Goal: Task Accomplishment & Management: Use online tool/utility

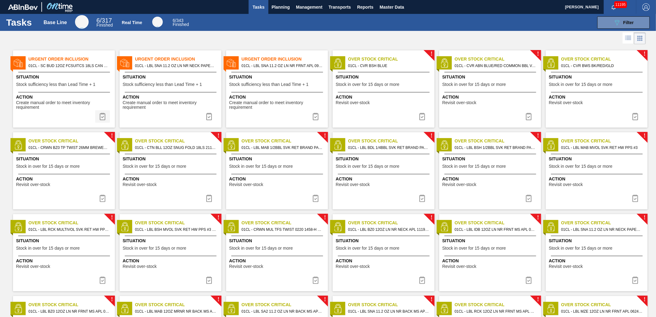
click at [100, 116] on img at bounding box center [102, 116] width 7 height 7
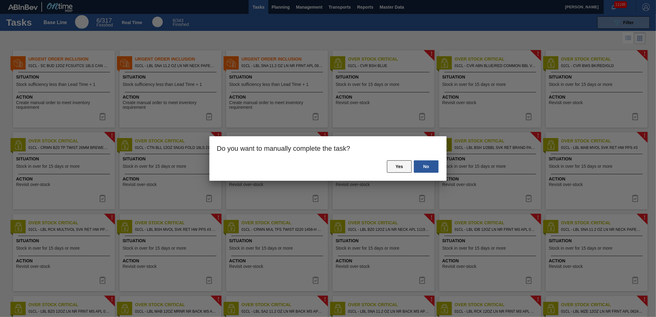
click at [402, 168] on button "Yes" at bounding box center [399, 166] width 25 height 12
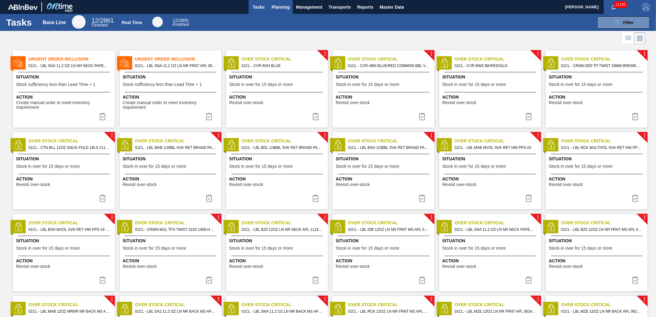
click at [282, 11] on button "Planning" at bounding box center [281, 7] width 24 height 14
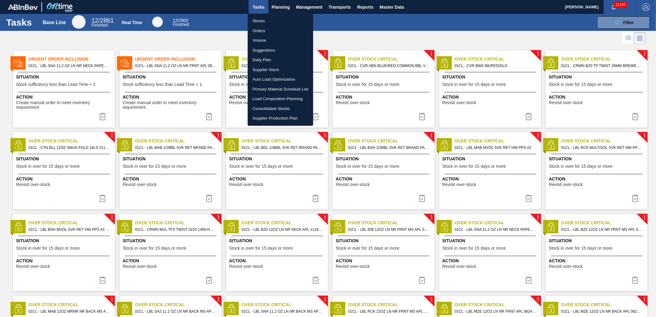
click at [270, 23] on li "Stocks" at bounding box center [281, 21] width 66 height 10
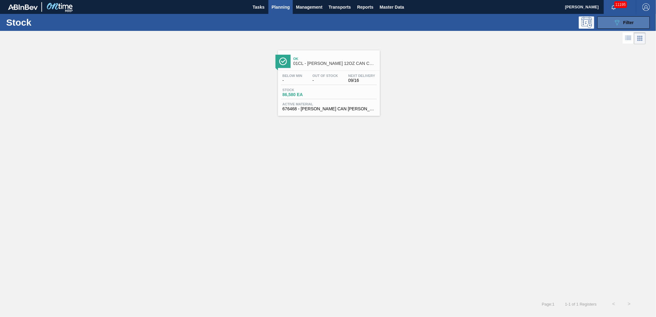
click at [617, 20] on icon "089F7B8B-B2A5-4AFE-B5C0-19BA573D28AC" at bounding box center [617, 22] width 7 height 7
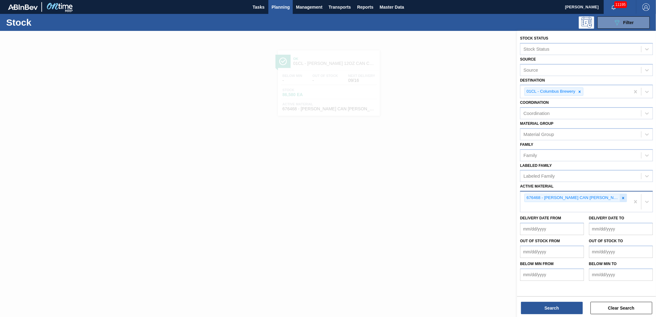
click at [624, 197] on icon at bounding box center [624, 198] width 2 height 2
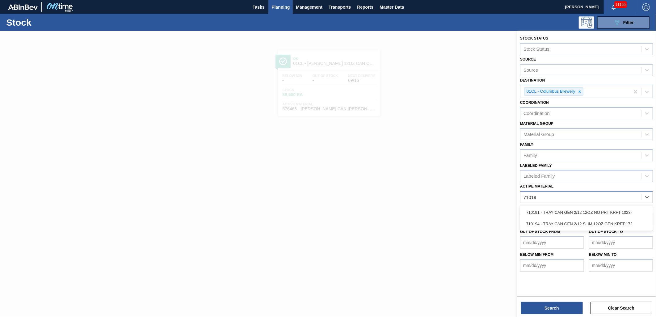
type Material "710194"
click at [552, 209] on div "710194 - TRAY CAN GEN 2/12 SLIM 12OZ GEN KRFT 172" at bounding box center [586, 212] width 133 height 11
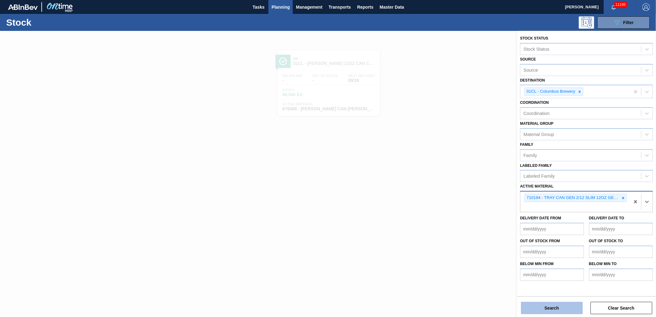
click at [559, 307] on button "Search" at bounding box center [552, 308] width 62 height 12
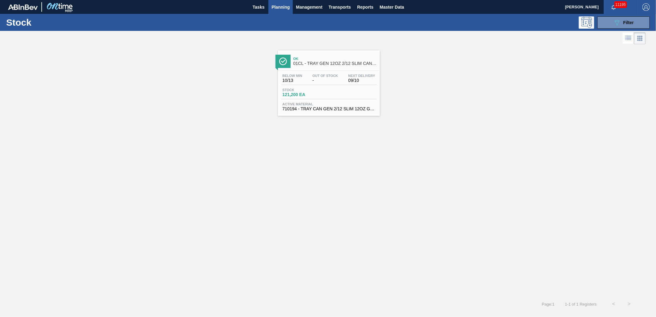
click at [328, 107] on span "710194 - TRAY CAN GEN 2/12 SLIM 12OZ GEN KRFT 172" at bounding box center [329, 109] width 93 height 5
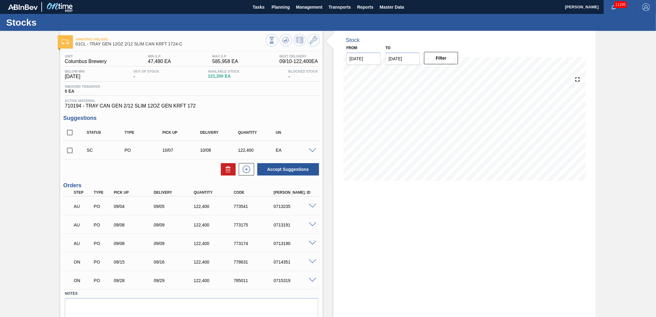
click at [311, 263] on span at bounding box center [312, 262] width 7 height 5
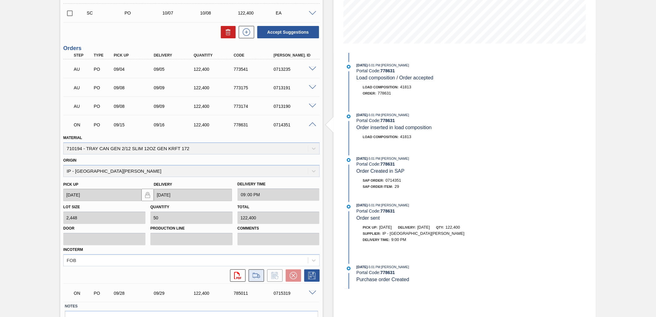
click at [257, 270] on button at bounding box center [256, 276] width 15 height 12
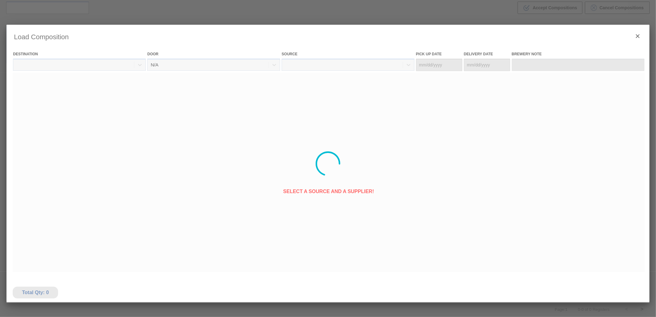
type Date "[DATE]"
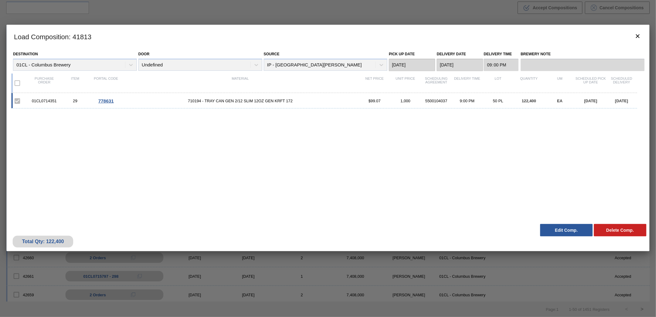
click at [563, 230] on button "Edit Comp." at bounding box center [567, 230] width 53 height 12
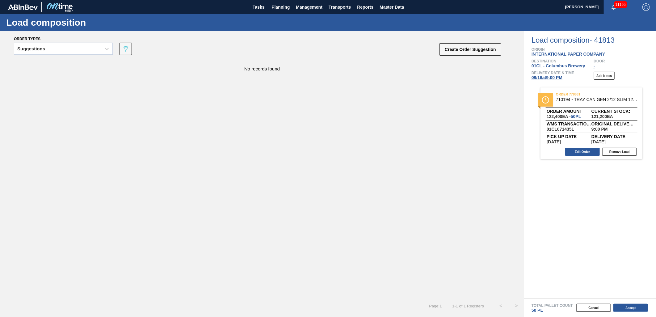
click at [549, 77] on span "09/16 at 9:00 PM" at bounding box center [547, 77] width 31 height 5
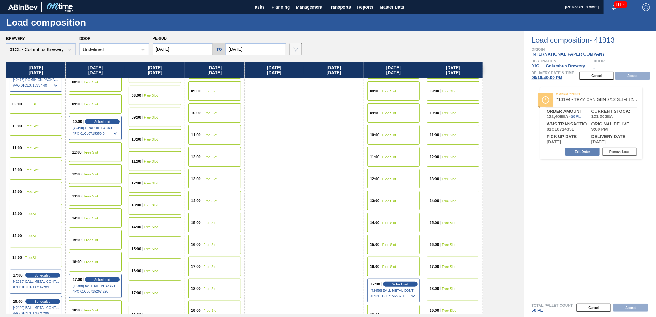
scroll to position [206, 0]
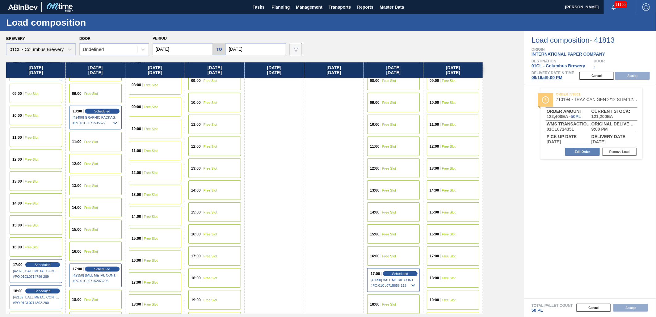
click at [455, 276] on span "Free Slot" at bounding box center [449, 278] width 14 height 4
click at [635, 78] on button "Accept" at bounding box center [633, 76] width 35 height 8
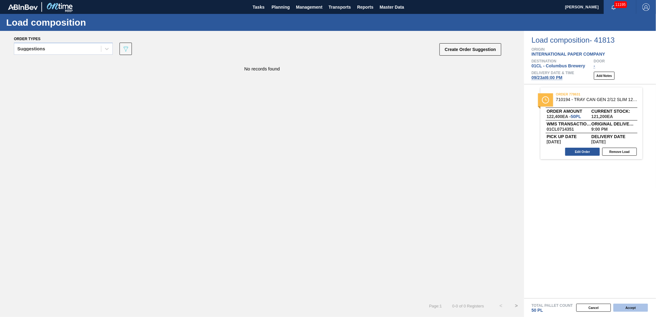
click at [640, 306] on button "Accept" at bounding box center [631, 308] width 35 height 8
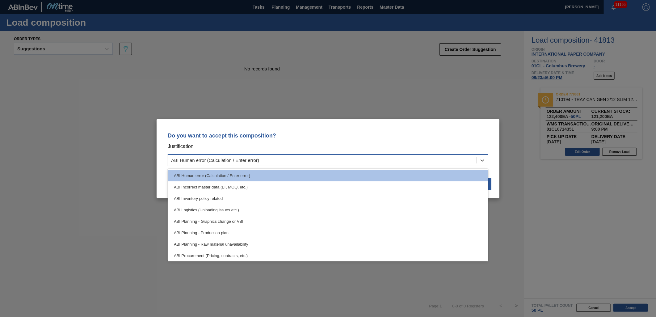
click at [393, 165] on div "ABI Human error (Calculation / Enter error)" at bounding box center [328, 160] width 321 height 12
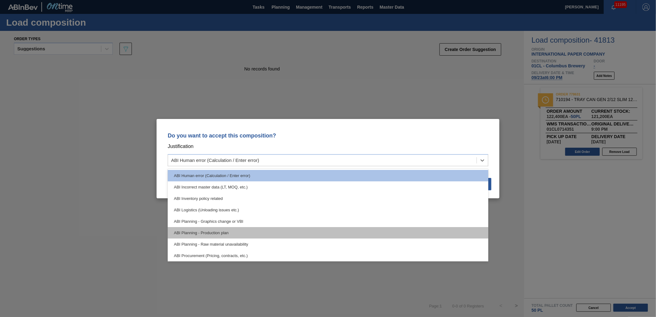
click at [317, 229] on div "ABI Planning - Production plan" at bounding box center [328, 232] width 321 height 11
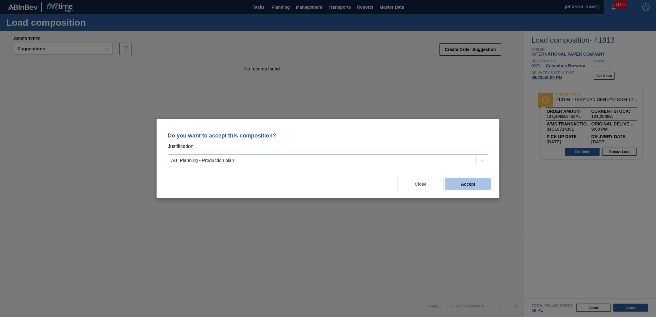
click at [478, 184] on button "Accept" at bounding box center [468, 184] width 46 height 12
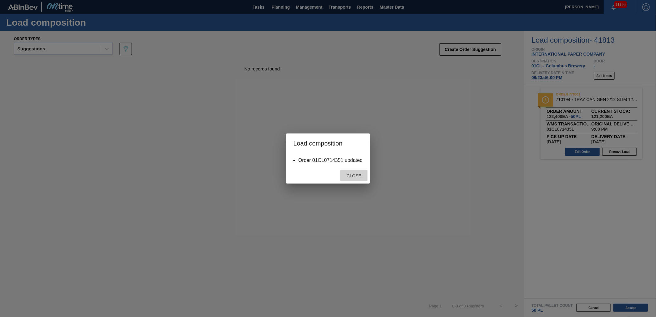
click at [356, 179] on div "Close" at bounding box center [354, 175] width 27 height 11
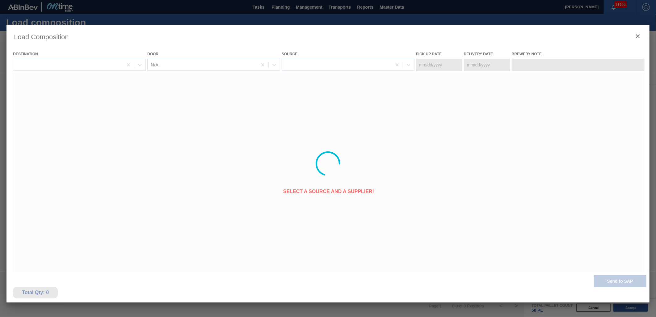
type Date "[DATE]"
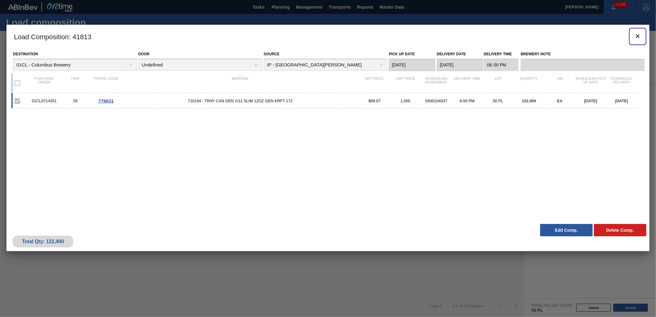
click at [632, 36] on button "botão de ícone" at bounding box center [638, 36] width 15 height 15
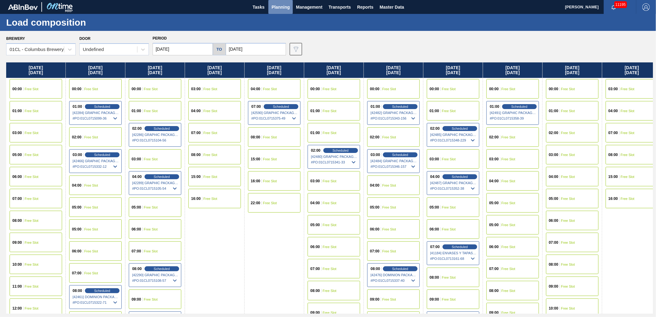
click at [281, 6] on span "Planning" at bounding box center [281, 6] width 18 height 7
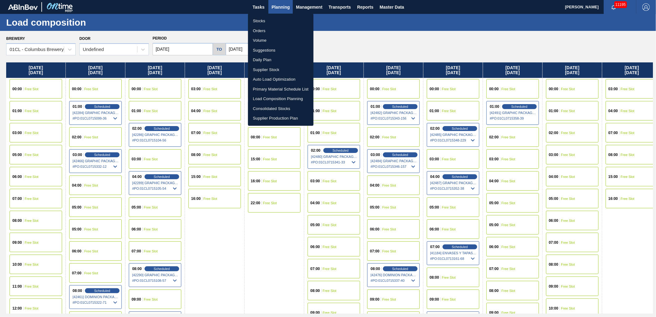
click at [274, 24] on li "Stocks" at bounding box center [281, 21] width 66 height 10
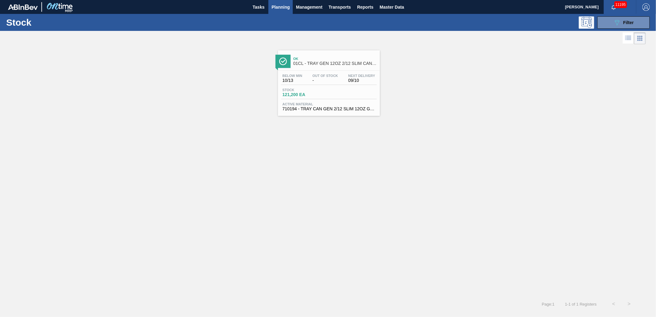
click at [316, 74] on span "Out Of Stock" at bounding box center [326, 76] width 26 height 4
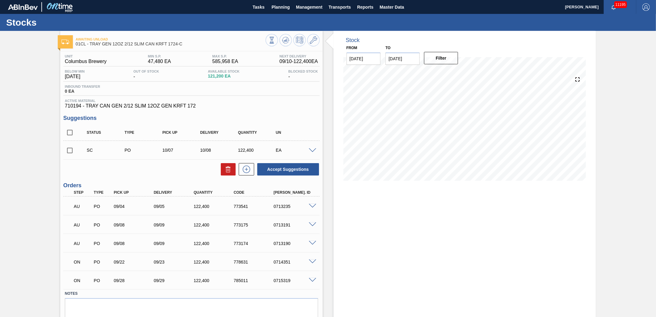
click at [313, 281] on span at bounding box center [312, 280] width 7 height 5
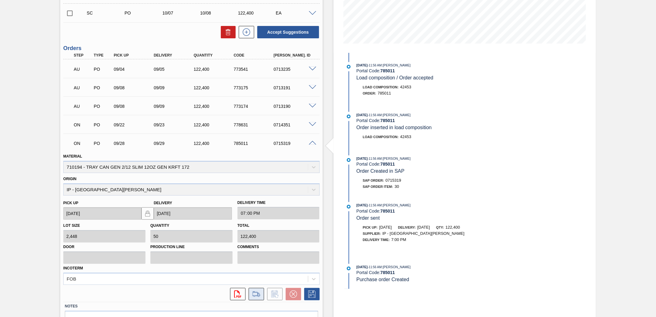
click at [259, 297] on button at bounding box center [256, 294] width 15 height 12
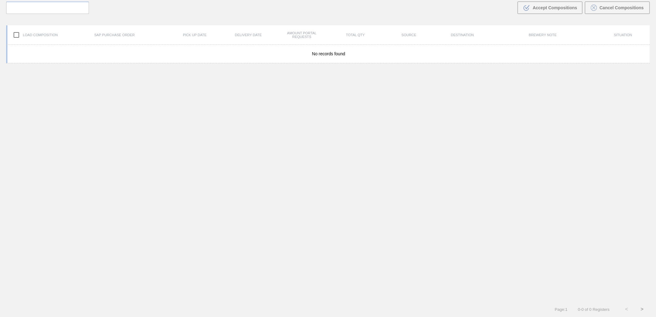
scroll to position [45, 0]
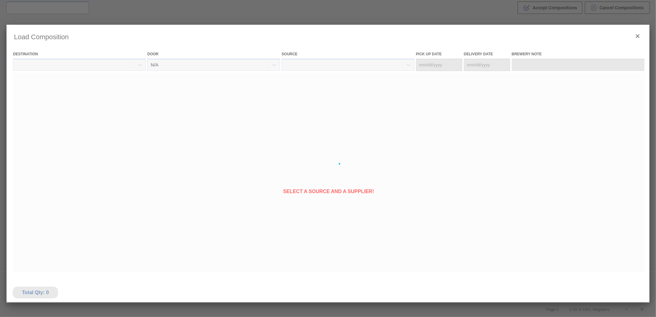
type Date "[DATE]"
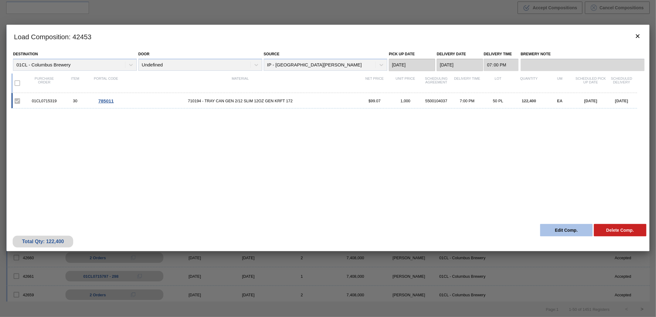
click at [556, 229] on button "Edit Comp." at bounding box center [567, 230] width 53 height 12
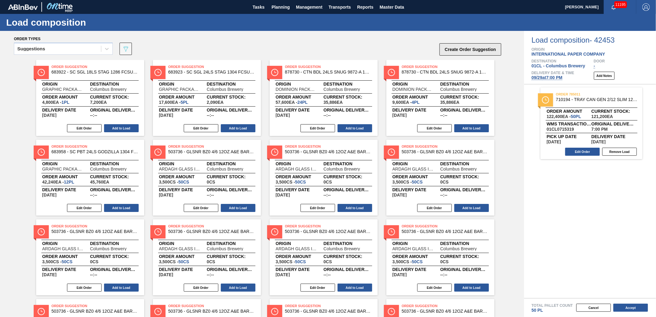
click at [464, 48] on button "Create Order Suggestion" at bounding box center [471, 49] width 62 height 12
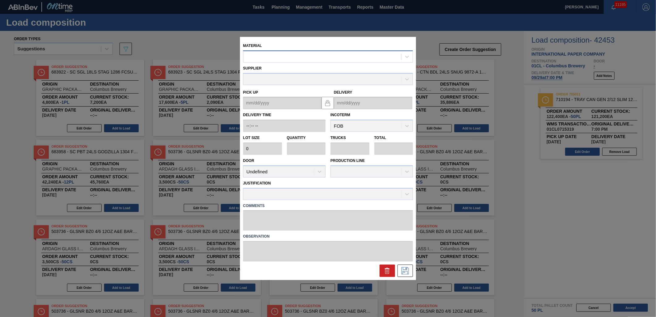
click at [331, 57] on div at bounding box center [323, 56] width 158 height 9
type input "710451"
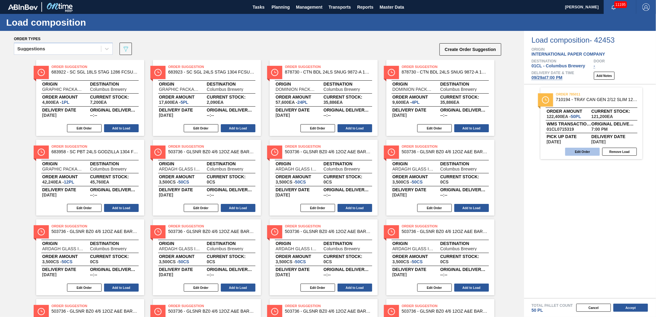
click at [577, 154] on button "Edit Order" at bounding box center [583, 152] width 35 height 8
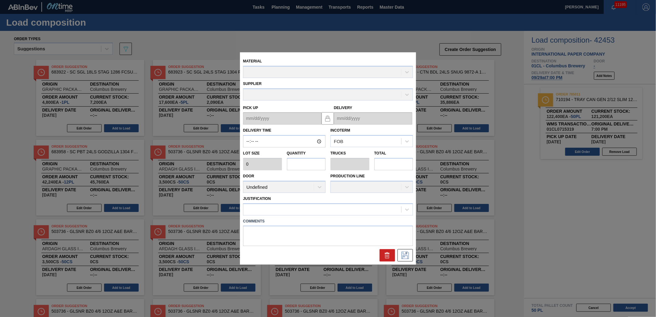
type input "19:00:00"
type input "2,448"
type input "50"
type input "1"
type input "122,400"
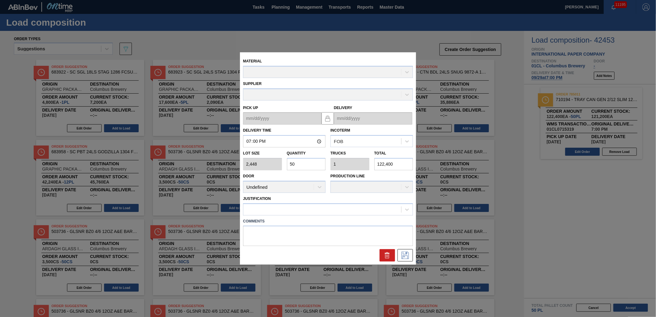
type up "[DATE]"
type input "[DATE]"
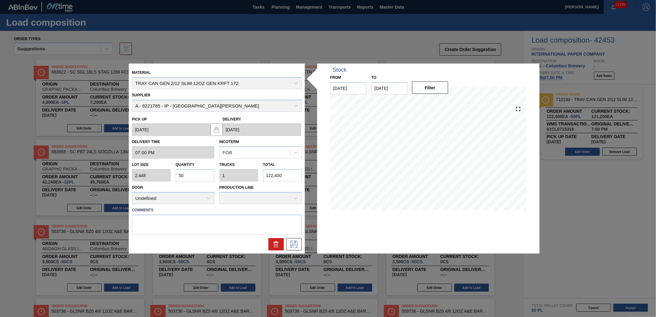
click at [208, 175] on input "50" at bounding box center [195, 175] width 39 height 12
type input "5"
type input "0.1"
type input "12,240"
type input "0"
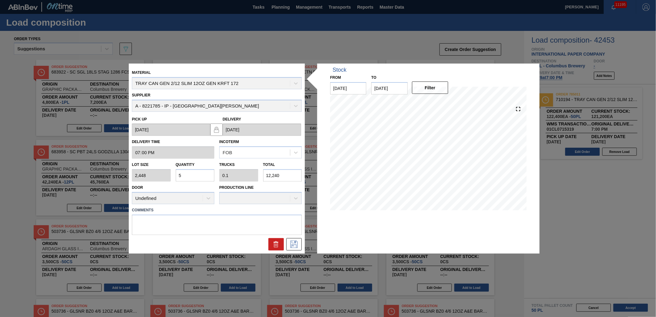
type input "0"
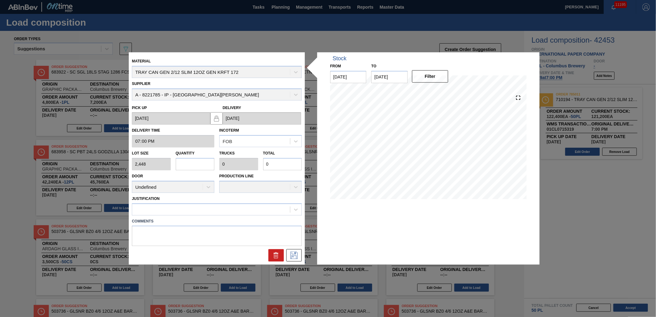
type input "4"
type input "0.08"
type input "9,792"
type input "40"
type input "0.8"
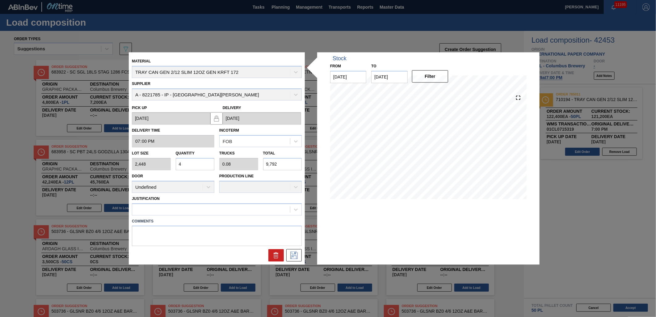
type input "97,920"
type input "40"
click at [293, 253] on icon at bounding box center [294, 255] width 10 height 7
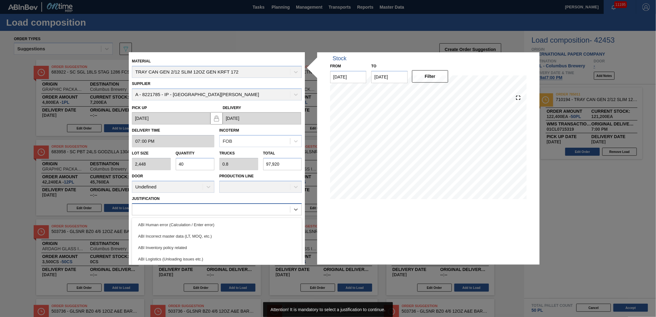
click at [230, 206] on div at bounding box center [211, 209] width 158 height 9
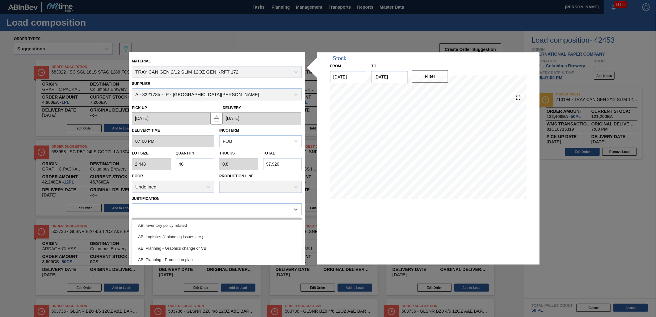
scroll to position [34, 0]
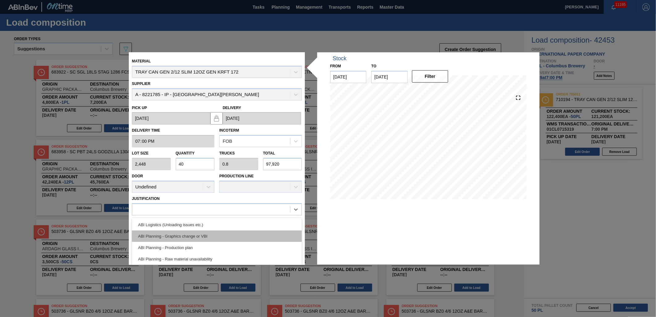
click at [219, 240] on div "ABI Planning - Graphics change or VBI" at bounding box center [217, 236] width 170 height 11
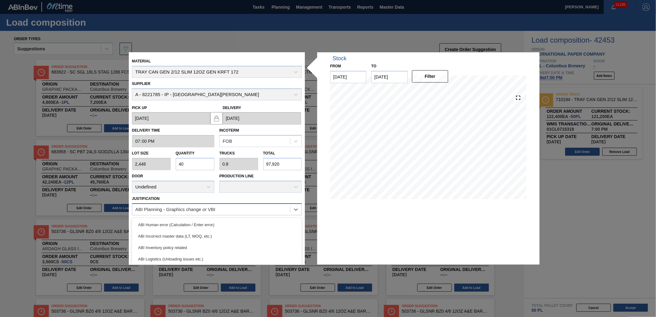
click at [250, 210] on div "ABI Planning - Graphics change or VBI" at bounding box center [211, 209] width 158 height 9
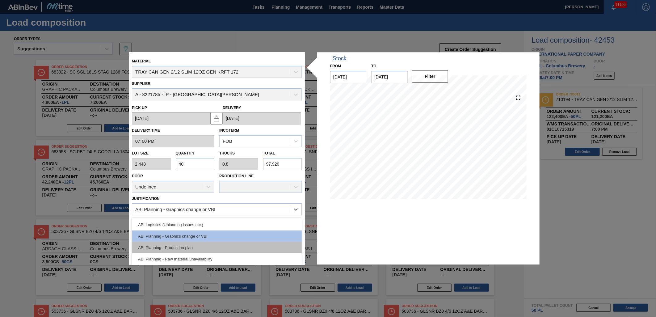
click at [214, 245] on div "ABI Planning - Production plan" at bounding box center [217, 247] width 170 height 11
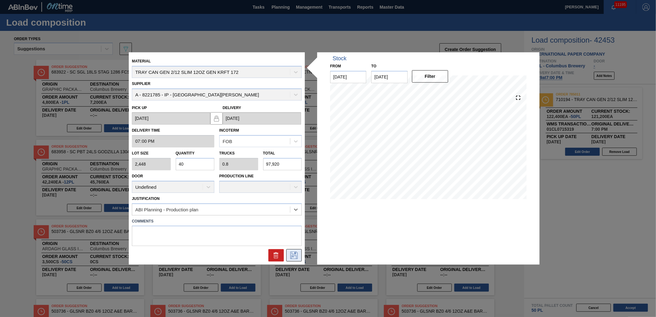
click at [297, 254] on icon at bounding box center [294, 255] width 10 height 7
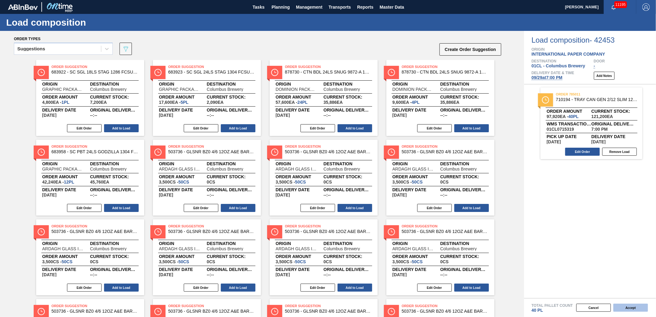
click at [631, 311] on button "Accept" at bounding box center [631, 308] width 35 height 8
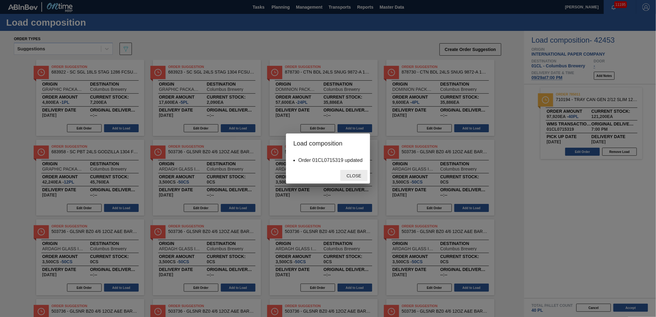
click at [347, 175] on span "Close" at bounding box center [354, 175] width 24 height 5
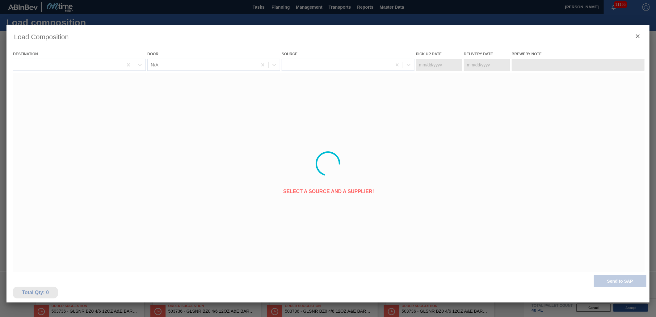
type Date "[DATE]"
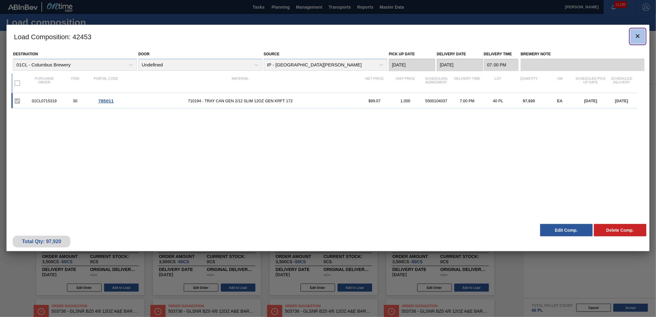
click at [638, 36] on icon "botão de ícone" at bounding box center [638, 35] width 7 height 7
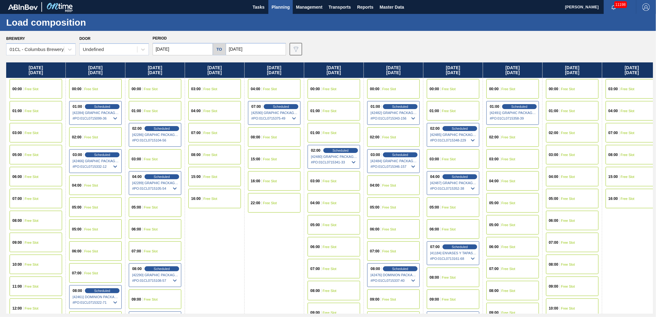
click at [260, 45] on input "[DATE]" at bounding box center [256, 49] width 60 height 12
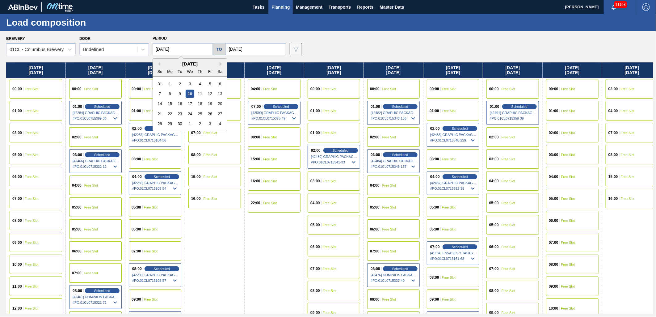
click at [189, 50] on input "[DATE]" at bounding box center [183, 49] width 60 height 12
click at [173, 124] on div "29" at bounding box center [170, 124] width 8 height 8
type input "[DATE]"
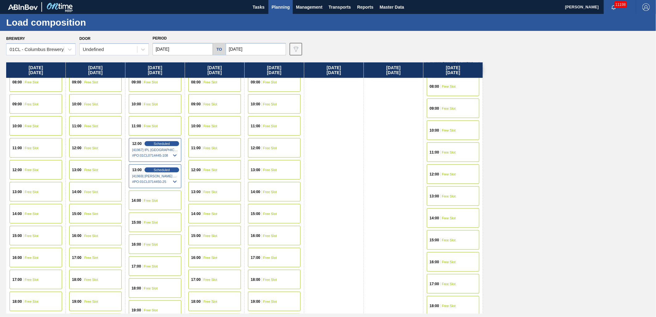
scroll to position [240, 0]
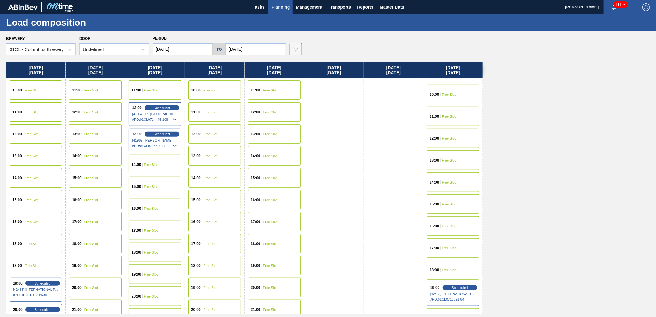
click at [450, 247] on span "Free Slot" at bounding box center [449, 248] width 14 height 4
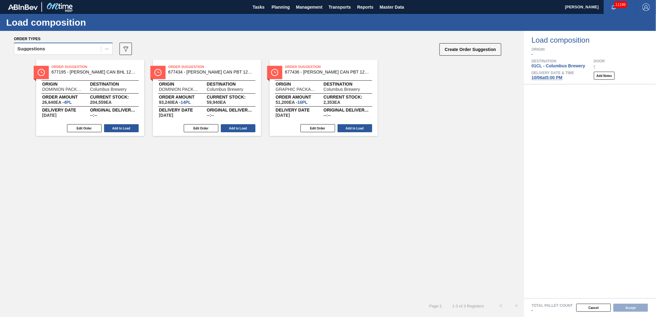
click at [46, 52] on div "Suggestions" at bounding box center [57, 49] width 87 height 9
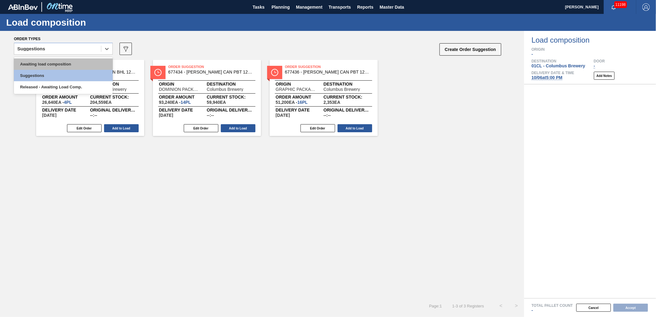
click at [41, 60] on div "Awaiting load composition" at bounding box center [63, 63] width 99 height 11
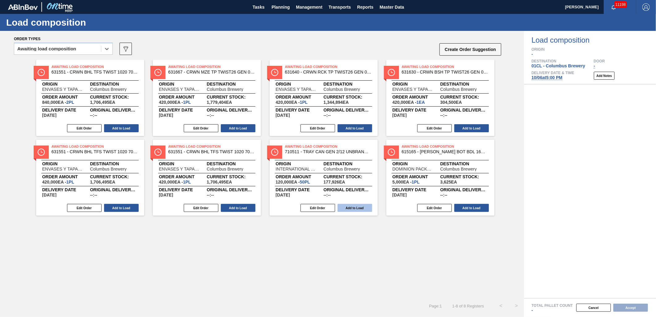
click at [350, 208] on button "Add to Load" at bounding box center [355, 208] width 35 height 8
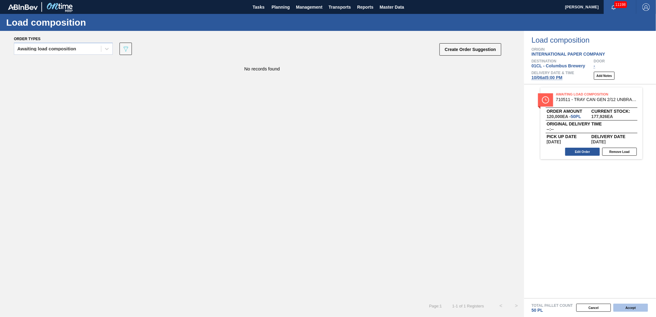
click at [637, 308] on button "Accept" at bounding box center [631, 308] width 35 height 8
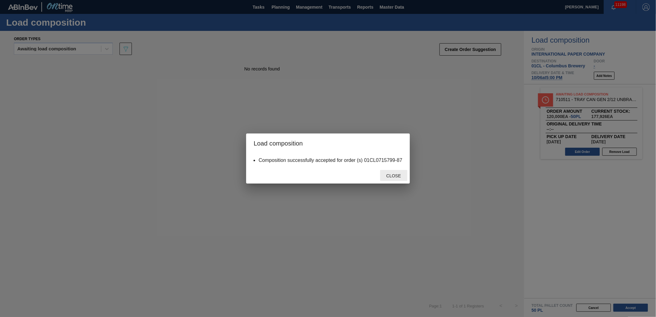
click at [397, 176] on span "Close" at bounding box center [394, 175] width 24 height 5
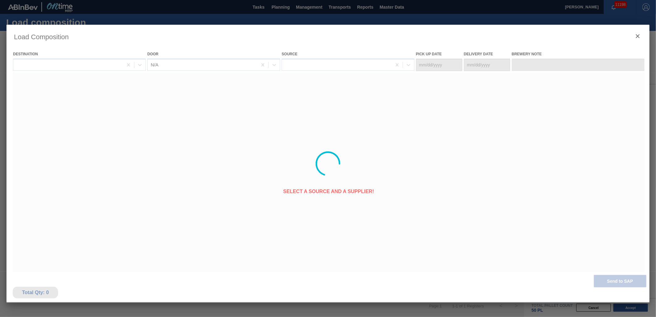
type Date "[DATE]"
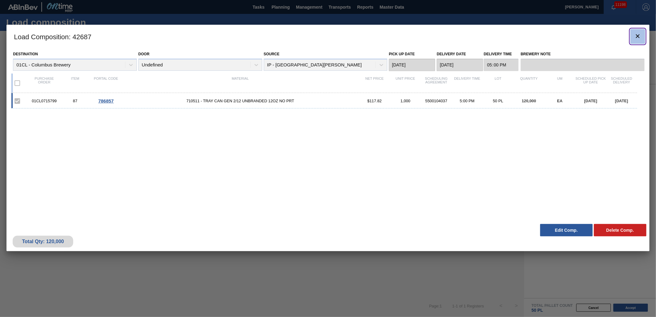
click at [636, 37] on icon "botão de ícone" at bounding box center [638, 35] width 7 height 7
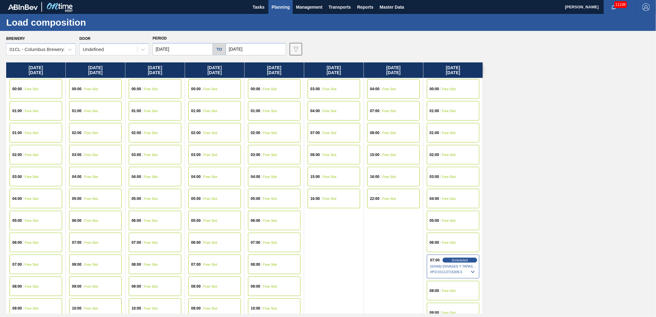
click at [549, 206] on div "Monday 09/29/2025 00:00 Free Slot 01:00 Free Slot 01:00 Free Slot 02:00 Free Sl…" at bounding box center [329, 187] width 647 height 251
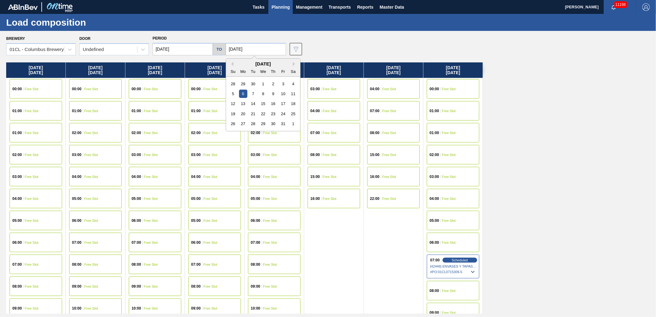
click at [259, 47] on input "[DATE]" at bounding box center [256, 49] width 60 height 12
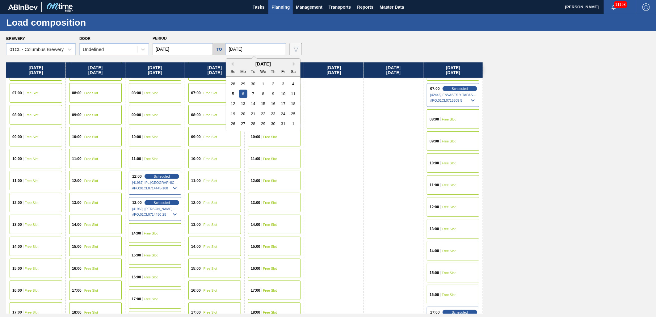
scroll to position [274, 0]
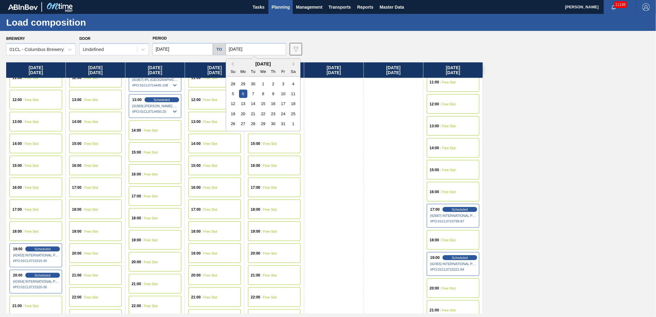
click at [448, 282] on div "20:00 Free Slot" at bounding box center [453, 287] width 53 height 19
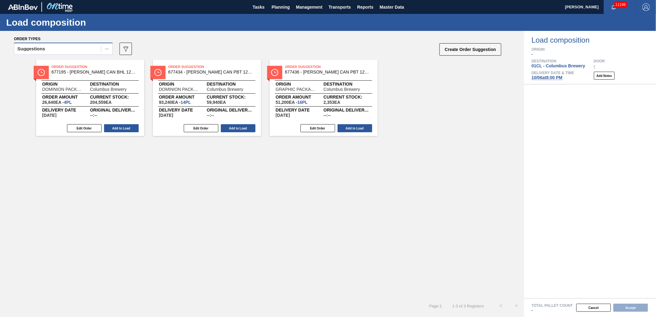
click at [73, 50] on div "Suggestions" at bounding box center [57, 49] width 87 height 9
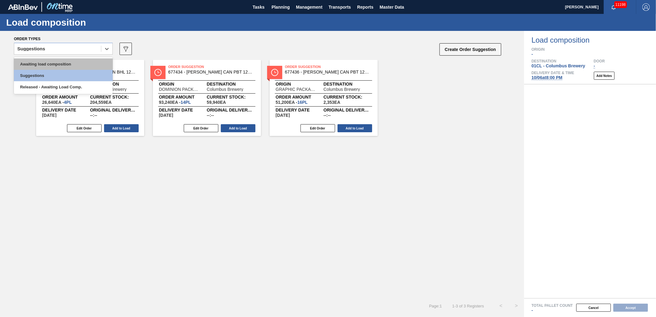
click at [57, 64] on div "Awaiting load composition" at bounding box center [63, 63] width 99 height 11
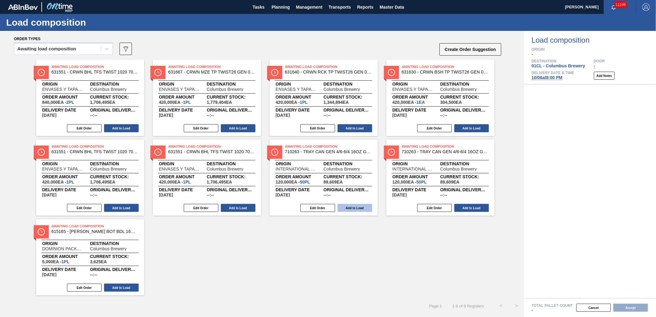
click at [359, 209] on button "Add to Load" at bounding box center [355, 208] width 35 height 8
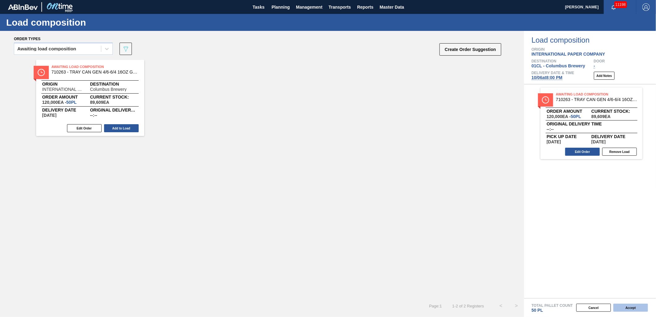
click at [626, 306] on button "Accept" at bounding box center [631, 308] width 35 height 8
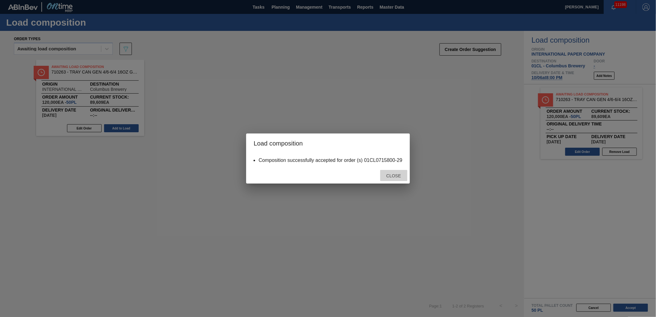
click at [403, 174] on span "Close" at bounding box center [394, 175] width 24 height 5
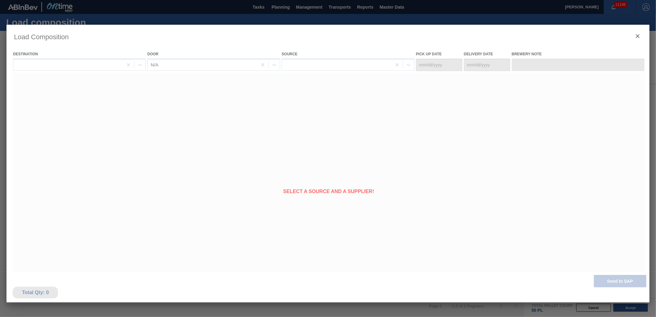
type Date "[DATE]"
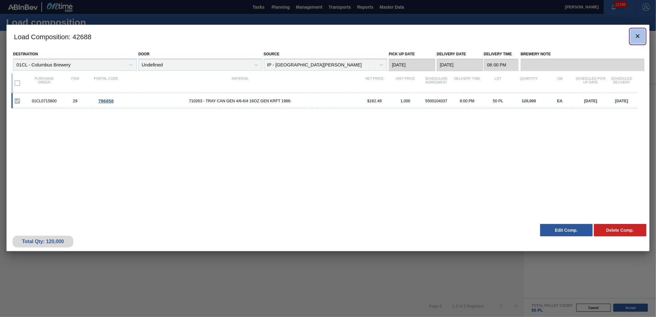
click at [635, 36] on icon "botão de ícone" at bounding box center [638, 35] width 7 height 7
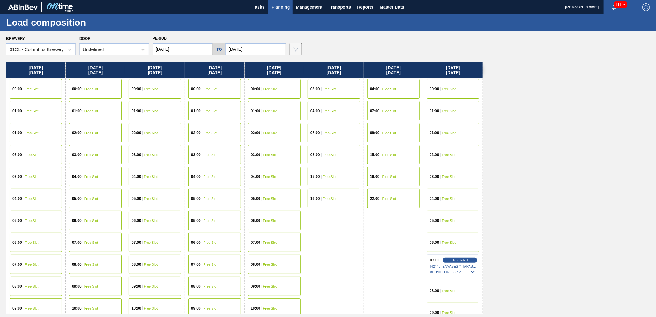
click at [252, 47] on input "[DATE]" at bounding box center [256, 49] width 60 height 12
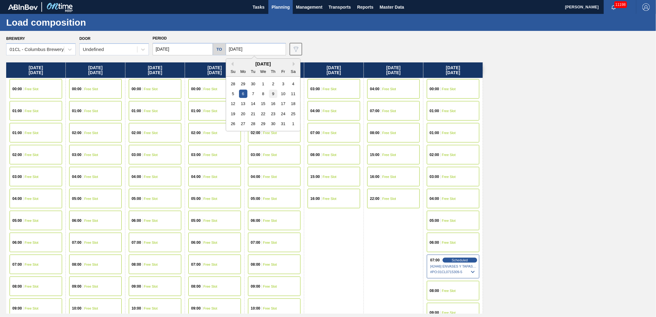
click at [271, 95] on div "9" at bounding box center [273, 94] width 8 height 8
type input "10/09/2025"
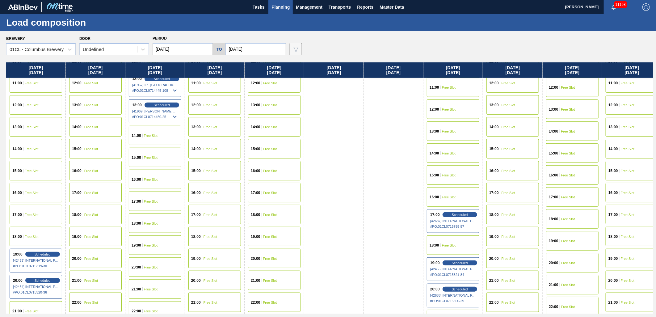
scroll to position [274, 0]
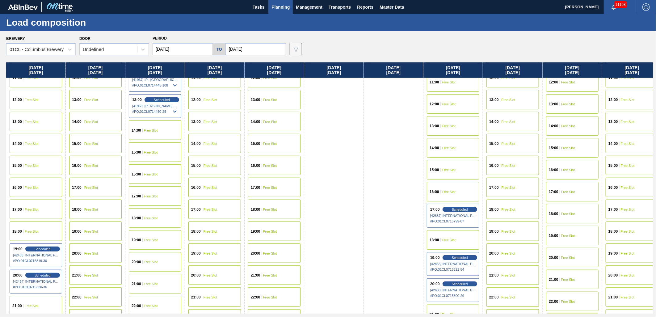
click at [631, 278] on div "20:00 Free Slot" at bounding box center [632, 274] width 53 height 19
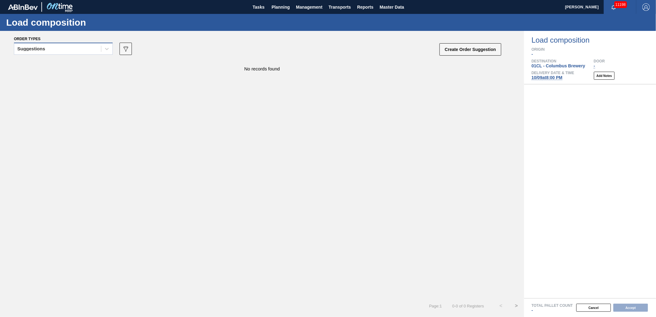
click at [90, 46] on div "Suggestions" at bounding box center [57, 49] width 87 height 9
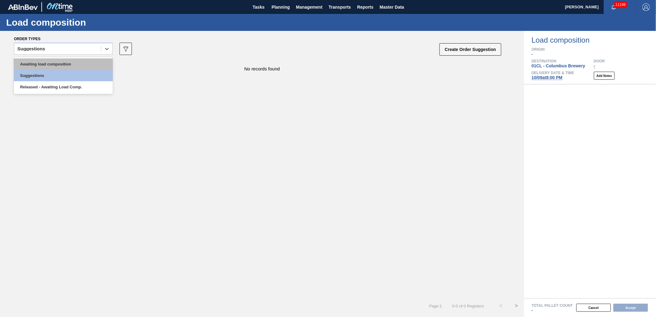
click at [66, 61] on div "Awaiting load composition" at bounding box center [63, 63] width 99 height 11
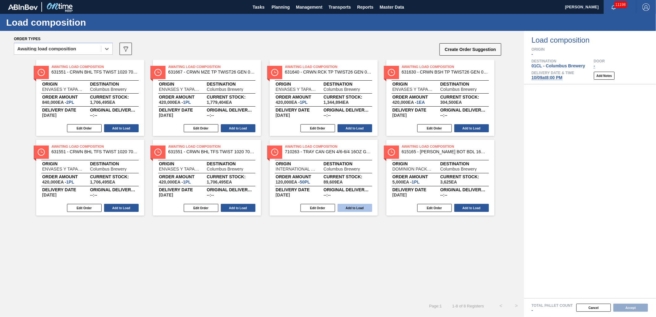
click at [359, 210] on button "Add to Load" at bounding box center [355, 208] width 35 height 8
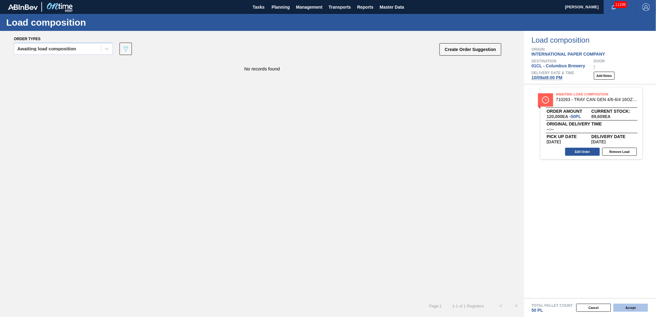
click at [626, 307] on button "Accept" at bounding box center [631, 308] width 35 height 8
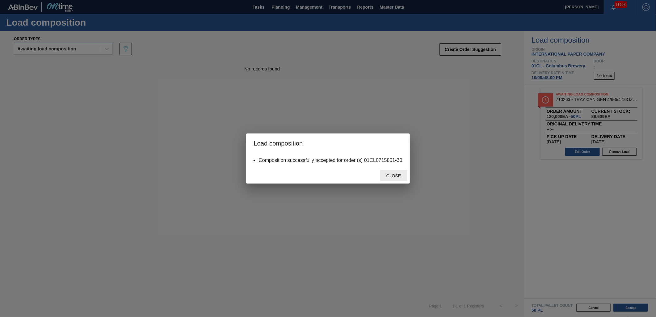
click at [393, 178] on span "Close" at bounding box center [394, 175] width 24 height 5
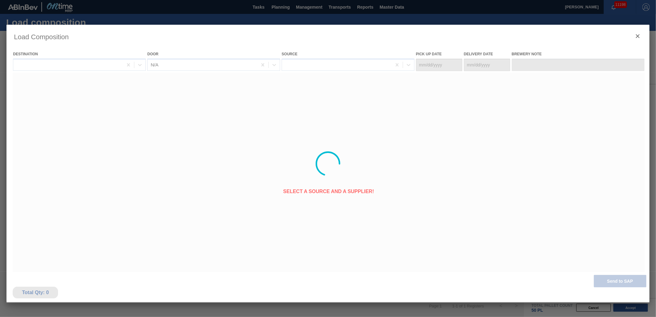
type Date "[DATE]"
type Date "10/09/2025"
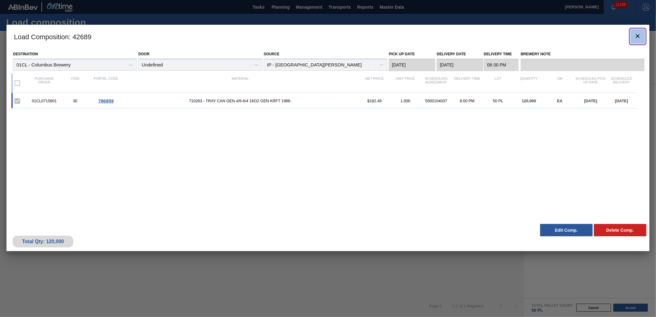
click at [638, 39] on icon "botão de ícone" at bounding box center [638, 35] width 7 height 7
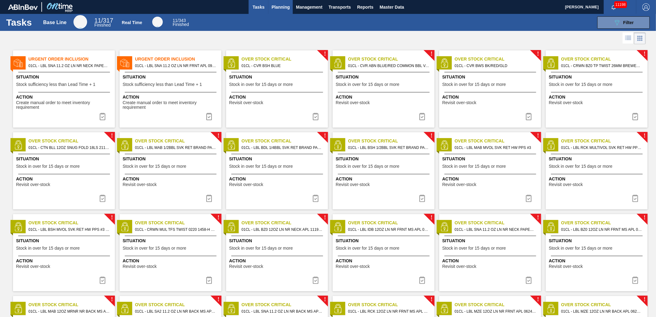
click at [287, 7] on span "Planning" at bounding box center [281, 6] width 18 height 7
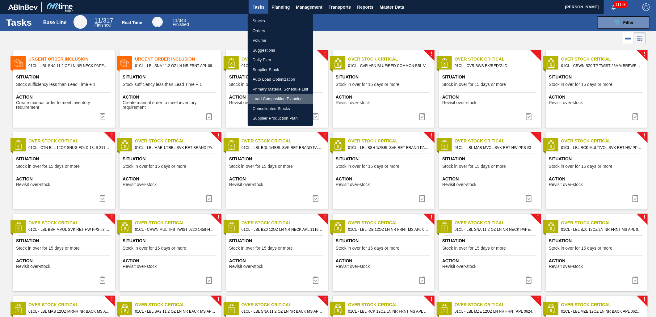
click at [283, 101] on li "Load Composition Planning" at bounding box center [281, 99] width 66 height 10
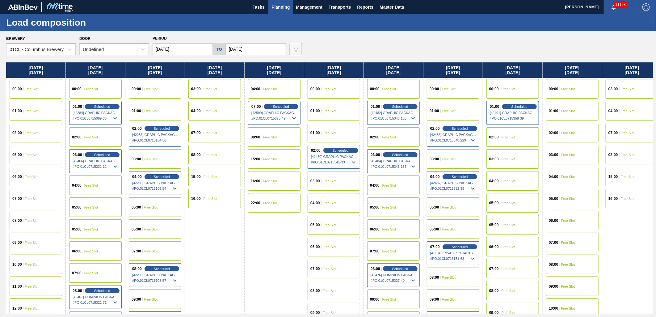
click at [285, 9] on span "Planning" at bounding box center [281, 6] width 18 height 7
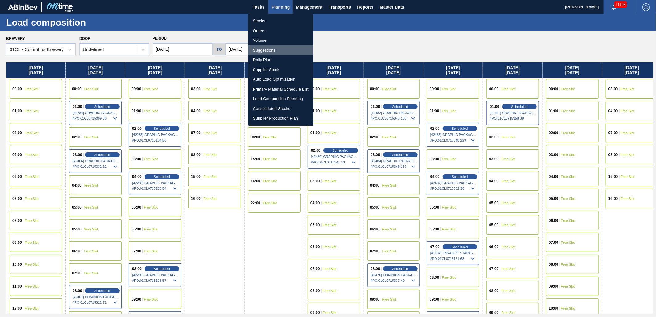
click at [277, 48] on li "Suggestions" at bounding box center [281, 50] width 66 height 10
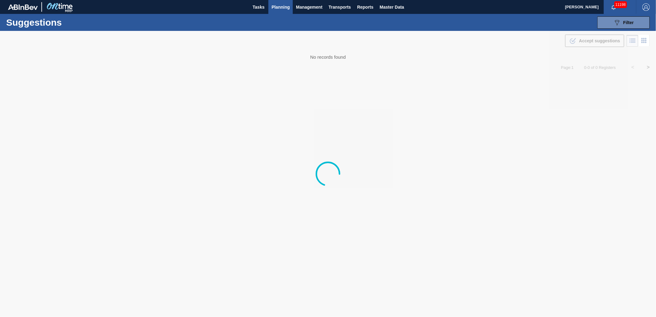
type from "[DATE]"
type to "[DATE]"
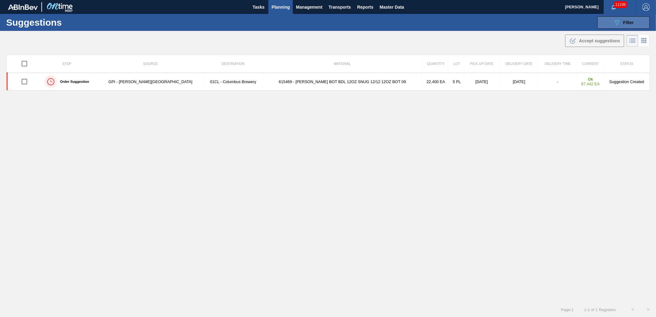
click at [616, 19] on icon "089F7B8B-B2A5-4AFE-B5C0-19BA573D28AC" at bounding box center [617, 22] width 7 height 7
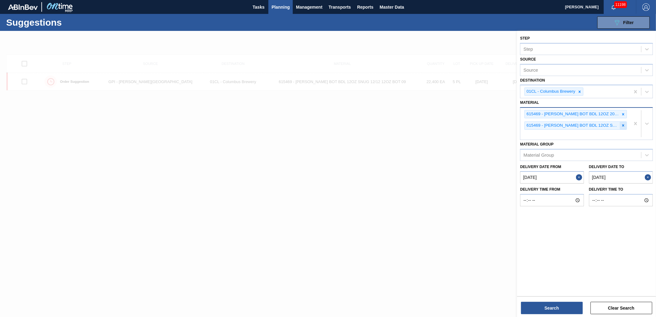
click at [623, 125] on icon at bounding box center [624, 126] width 2 height 2
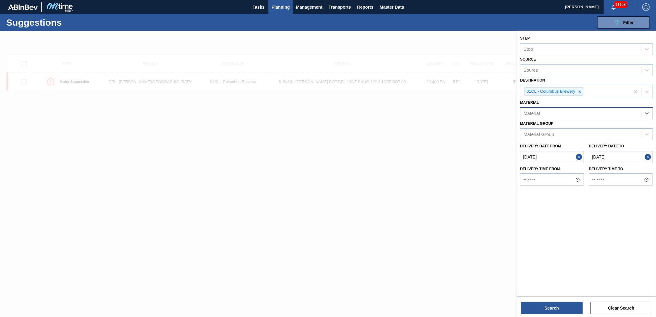
click at [623, 114] on div "Material" at bounding box center [581, 113] width 121 height 9
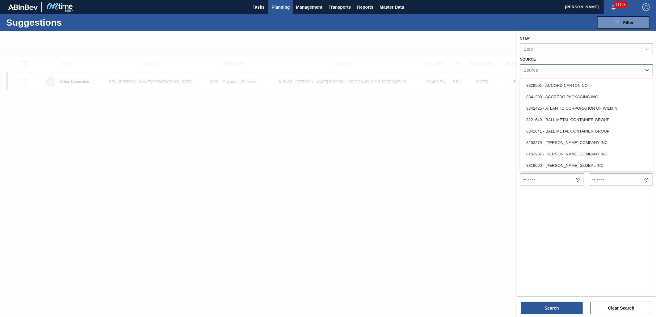
click at [578, 75] on div "Source" at bounding box center [586, 70] width 133 height 12
type input "INt"
click at [562, 163] on div "8219763 - INTERNATIONAL PAPER COMPANY" at bounding box center [586, 165] width 133 height 11
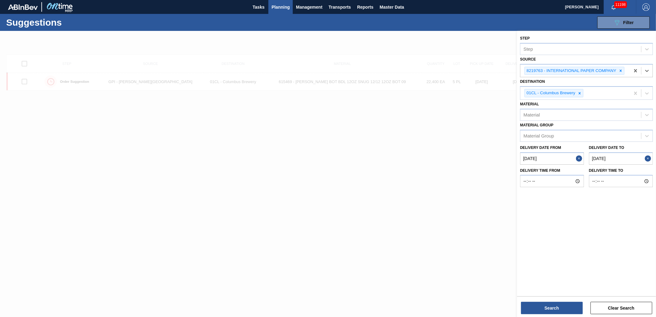
click at [568, 156] on from "[DATE]" at bounding box center [552, 158] width 64 height 12
click at [623, 161] on to "[DATE]" at bounding box center [621, 158] width 64 height 12
click at [645, 171] on button "Next Month" at bounding box center [646, 173] width 4 height 4
click at [594, 209] on div "13" at bounding box center [594, 213] width 8 height 8
type to "[DATE]"
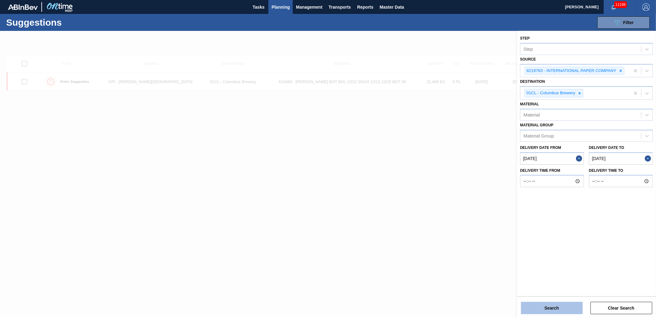
click at [563, 307] on button "Search" at bounding box center [552, 308] width 62 height 12
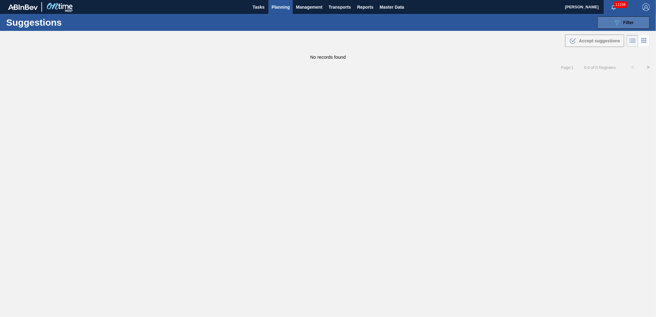
click at [623, 23] on div "089F7B8B-B2A5-4AFE-B5C0-19BA573D28AC Filter" at bounding box center [624, 22] width 20 height 7
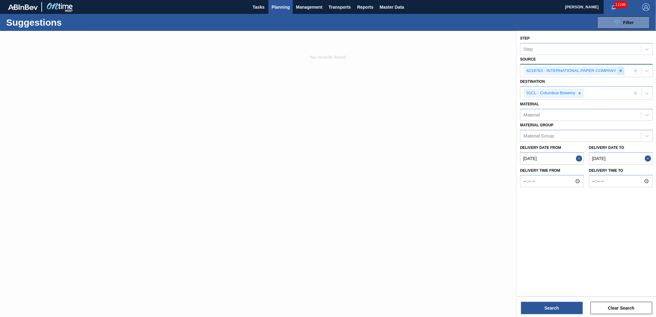
click at [619, 72] on icon at bounding box center [621, 71] width 4 height 4
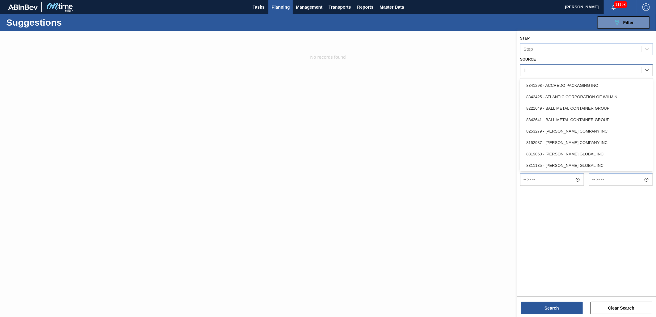
type input "Int"
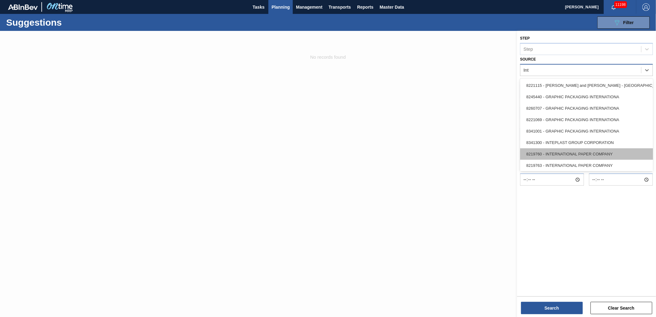
click at [561, 153] on div "8219760 - INTERNATIONAL PAPER COMPANY" at bounding box center [586, 153] width 133 height 11
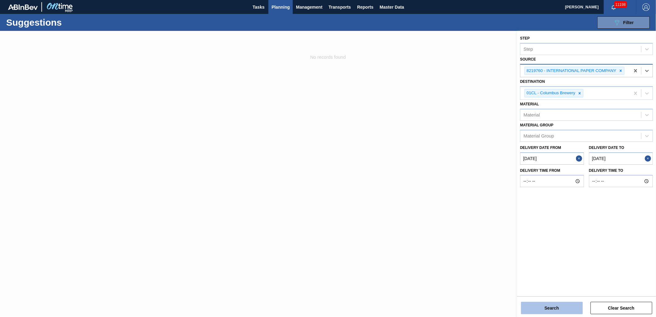
click at [570, 304] on button "Search" at bounding box center [552, 308] width 62 height 12
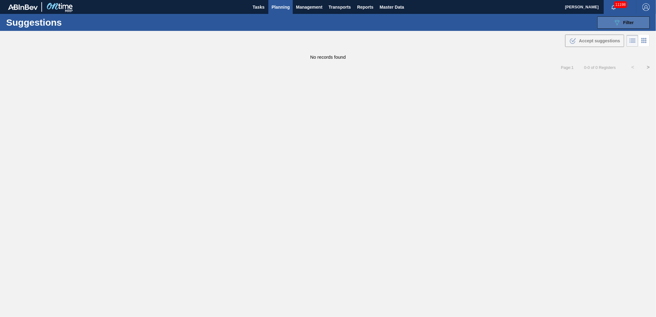
click at [619, 19] on icon "089F7B8B-B2A5-4AFE-B5C0-19BA573D28AC" at bounding box center [617, 22] width 7 height 7
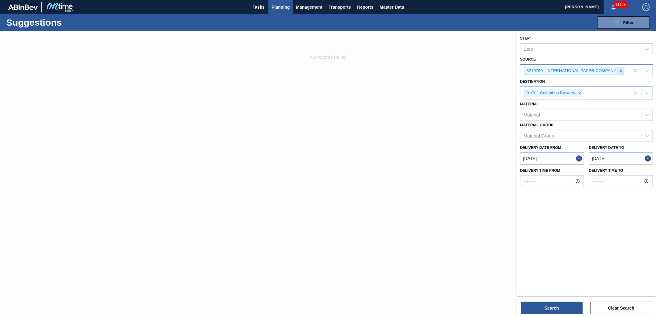
click at [619, 71] on icon at bounding box center [621, 71] width 4 height 4
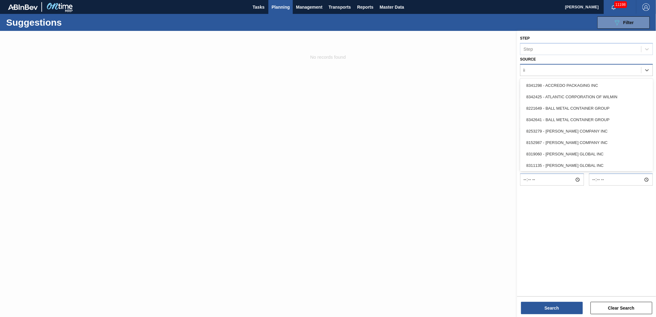
type input "i"
type input "Inter"
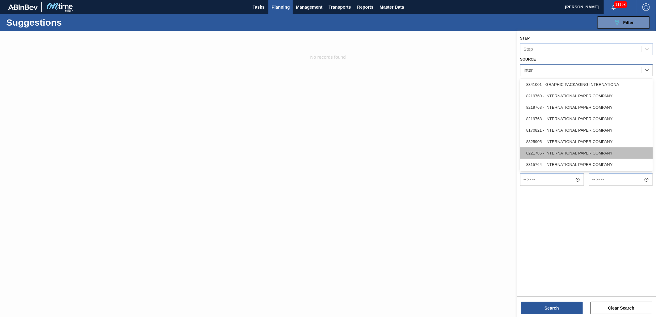
click at [598, 149] on div "8221785 - INTERNATIONAL PAPER COMPANY" at bounding box center [586, 152] width 133 height 11
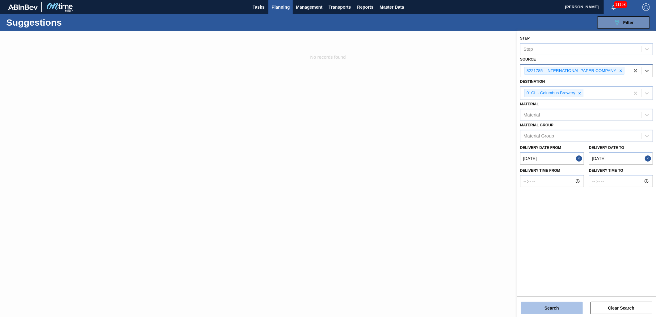
click at [549, 307] on button "Search" at bounding box center [552, 308] width 62 height 12
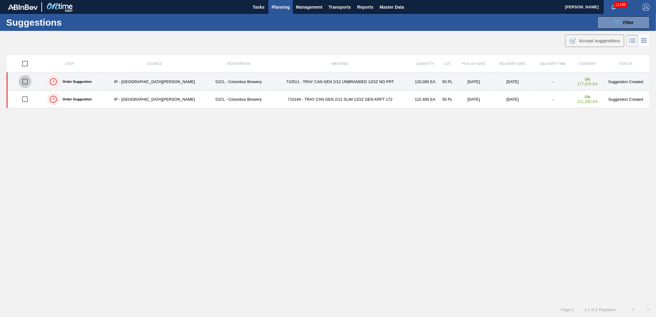
click at [26, 82] on input "checkbox" at bounding box center [25, 81] width 13 height 13
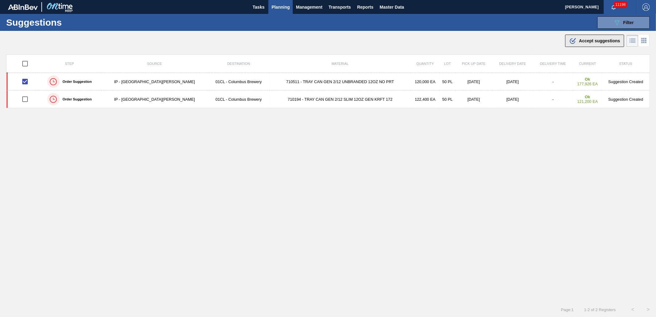
click at [589, 41] on span "Accept suggestions" at bounding box center [600, 40] width 41 height 5
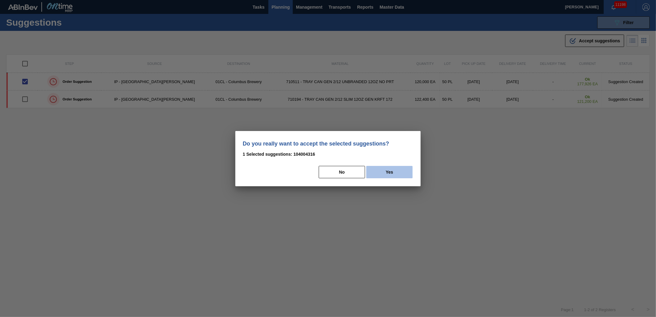
click at [378, 175] on button "Yes" at bounding box center [390, 172] width 46 height 12
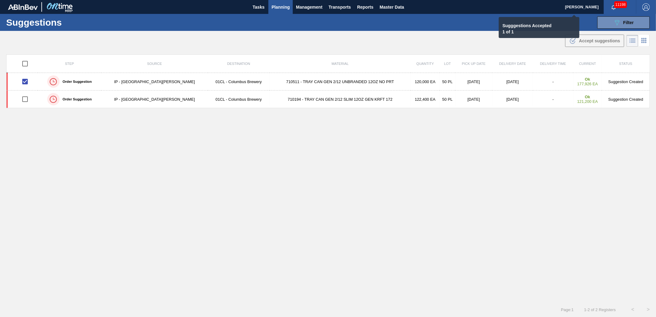
checkbox input "false"
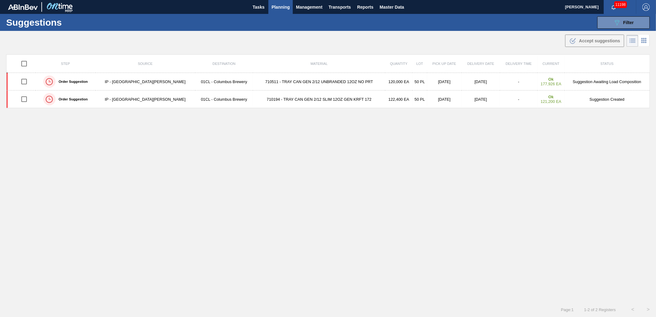
click at [279, 9] on span "Planning" at bounding box center [281, 6] width 18 height 7
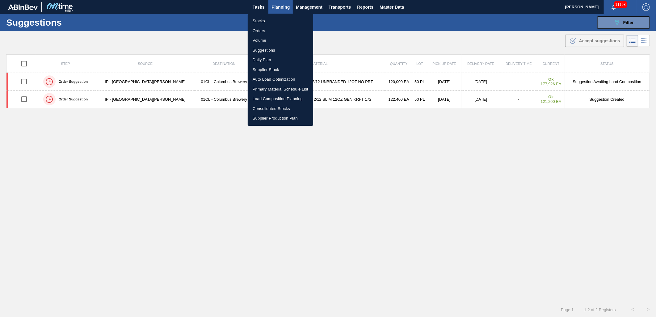
click at [266, 20] on li "Stocks" at bounding box center [281, 21] width 66 height 10
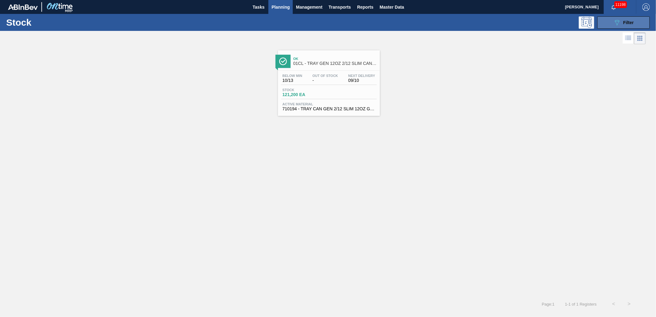
click at [618, 26] on icon "089F7B8B-B2A5-4AFE-B5C0-19BA573D28AC" at bounding box center [617, 22] width 7 height 7
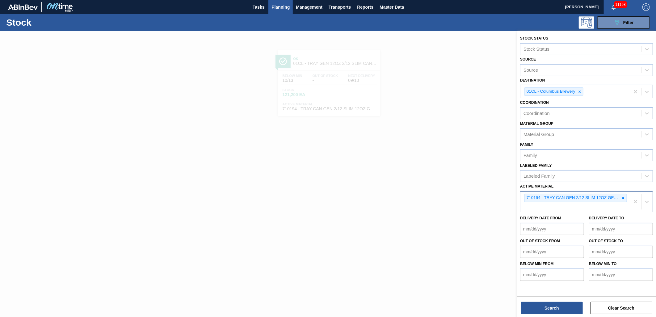
click at [625, 197] on icon at bounding box center [624, 198] width 4 height 4
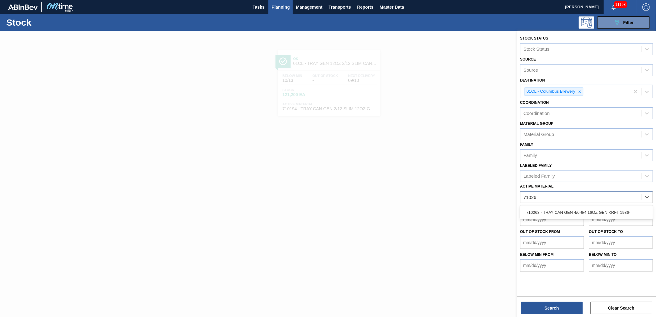
type Material "710263"
click at [607, 207] on div "710263 - TRAY CAN GEN 4/6-6/4 16OZ GEN KRFT 1986-" at bounding box center [586, 212] width 133 height 11
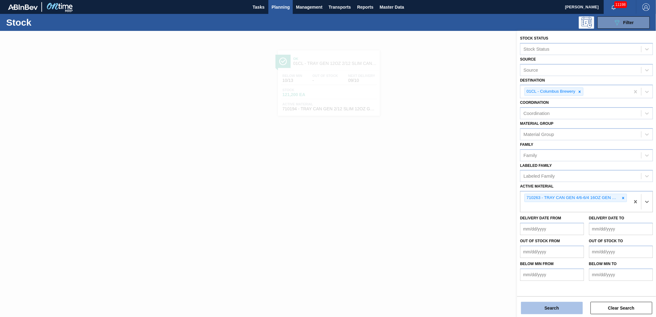
click at [555, 304] on button "Search" at bounding box center [552, 308] width 62 height 12
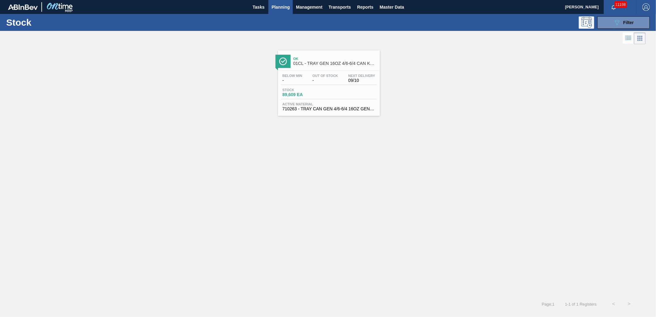
click at [333, 100] on div "Below Min - Out Of Stock - Next Delivery 09/10 Stock 89,609 EA Active Material …" at bounding box center [329, 92] width 102 height 42
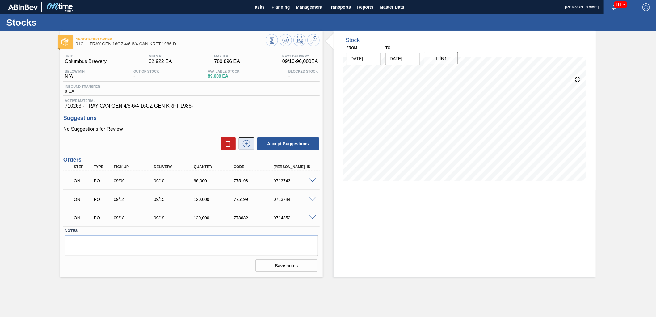
click at [245, 145] on icon at bounding box center [247, 143] width 10 height 7
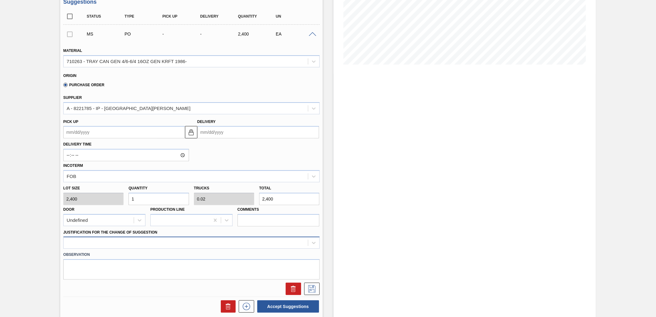
scroll to position [137, 0]
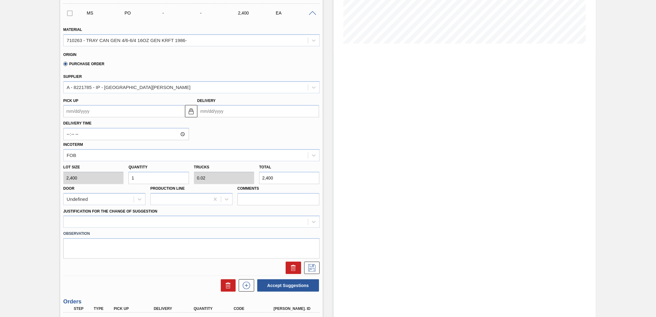
click at [151, 172] on input "1" at bounding box center [159, 178] width 60 height 12
type input "0"
type input "5"
type input "0.1"
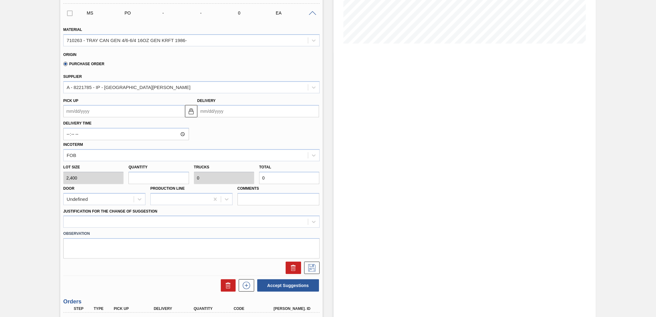
type input "12,000"
type input "50"
type input "1"
type input "120,000"
type input "50"
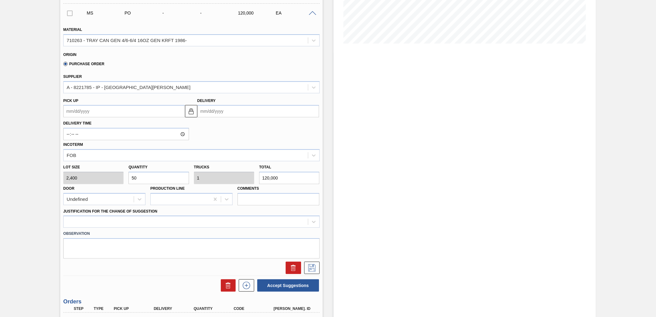
click at [211, 213] on div "Justification for the Change of Suggestion" at bounding box center [191, 217] width 257 height 21
click at [217, 220] on div "Material 710263 - TRAY CAN GEN 4/6-6/4 16OZ GEN KRFT 1986- Origin Purchase Orde…" at bounding box center [191, 147] width 257 height 253
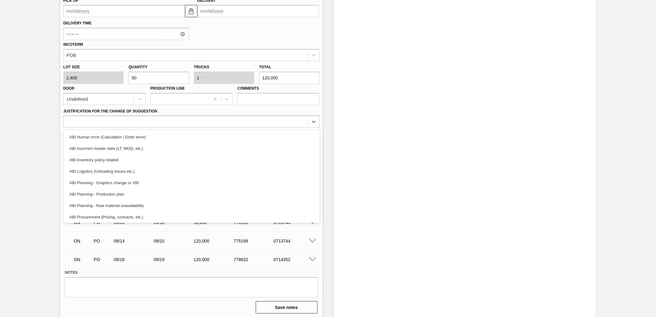
scroll to position [116, 0]
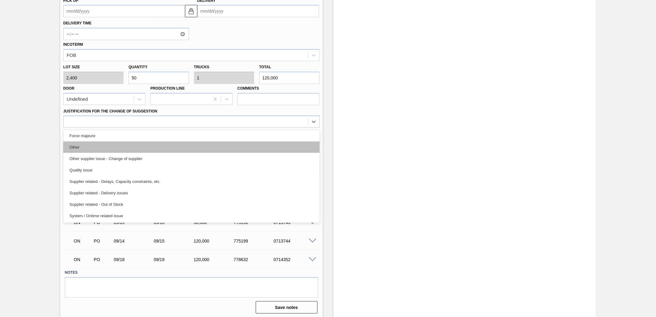
click at [208, 151] on div "Other" at bounding box center [191, 147] width 257 height 11
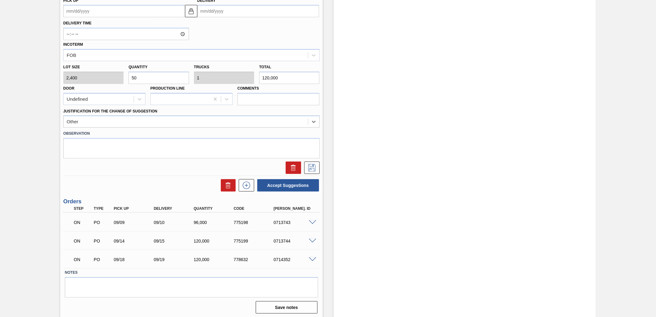
click at [276, 14] on input "Delivery" at bounding box center [258, 11] width 122 height 12
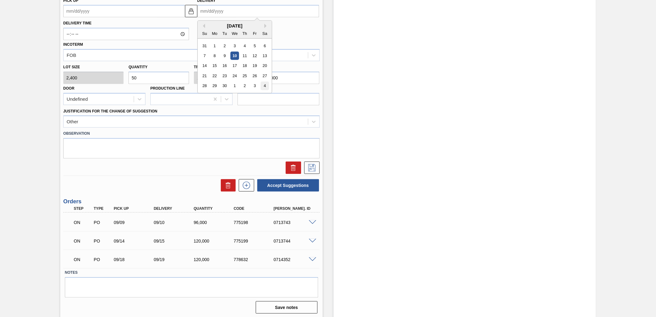
click at [263, 83] on div "4" at bounding box center [265, 86] width 8 height 8
type up104006971 "[DATE]"
type input "[DATE]"
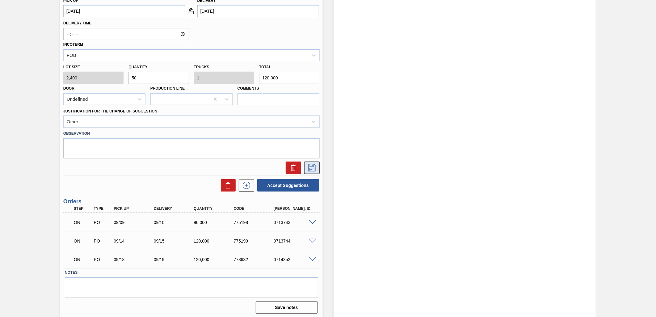
click at [309, 168] on icon at bounding box center [312, 167] width 10 height 7
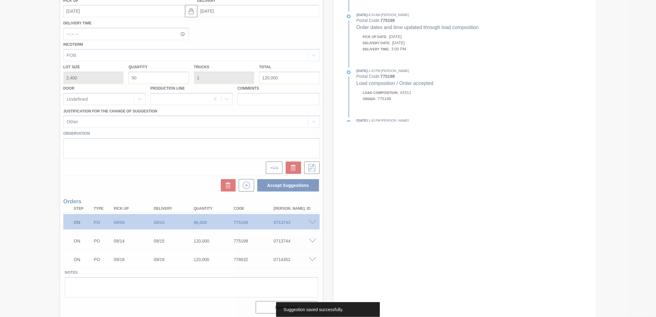
scroll to position [0, 0]
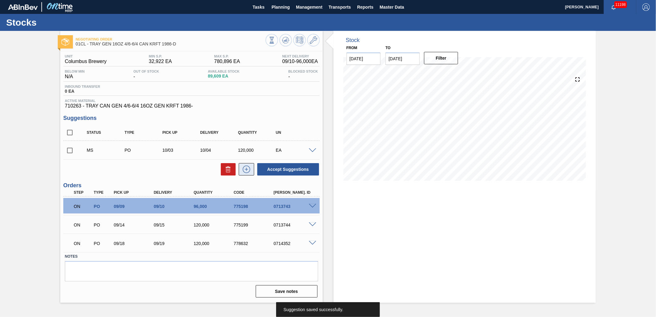
click at [243, 169] on icon at bounding box center [246, 169] width 7 height 7
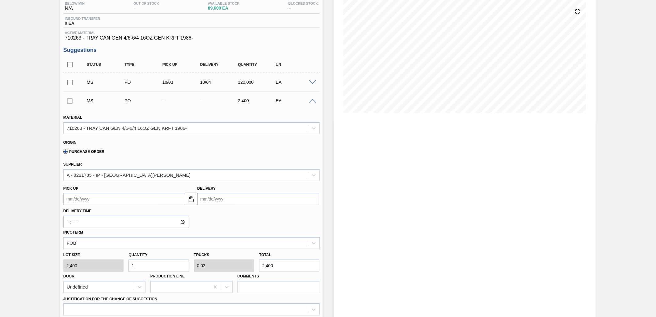
scroll to position [69, 0]
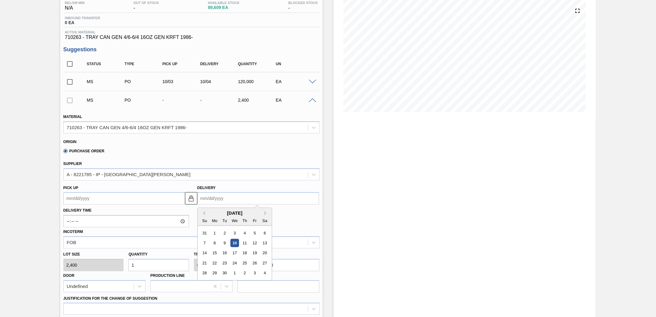
click at [243, 199] on input "Delivery" at bounding box center [258, 198] width 122 height 12
click at [267, 209] on div "[DATE] Su Mo Tu We Th Fr Sa" at bounding box center [235, 217] width 74 height 18
click at [266, 211] on button "Next Month" at bounding box center [267, 213] width 4 height 4
click at [233, 241] on div "8" at bounding box center [235, 243] width 8 height 8
type up104006982 "[DATE]"
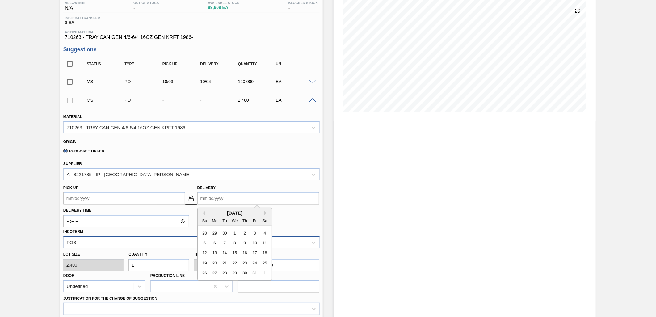
type input "[DATE]"
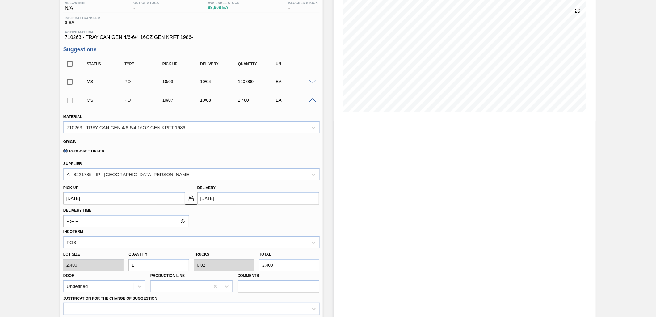
click at [170, 260] on input "1" at bounding box center [159, 265] width 60 height 12
type input "0"
type input "5"
type input "0.1"
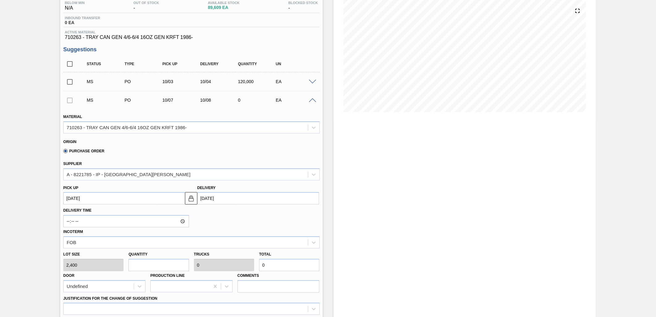
type input "12,000"
type input "50"
type input "1"
type input "120,000"
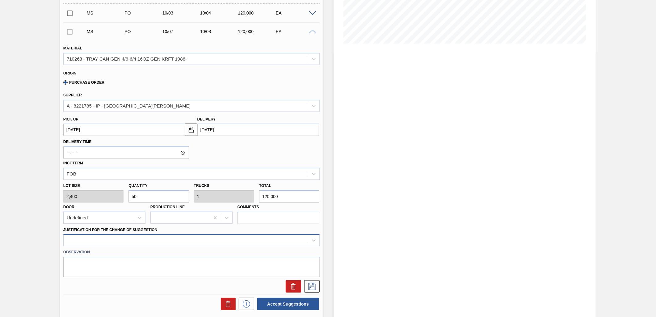
type input "50"
click at [261, 237] on div at bounding box center [191, 240] width 257 height 12
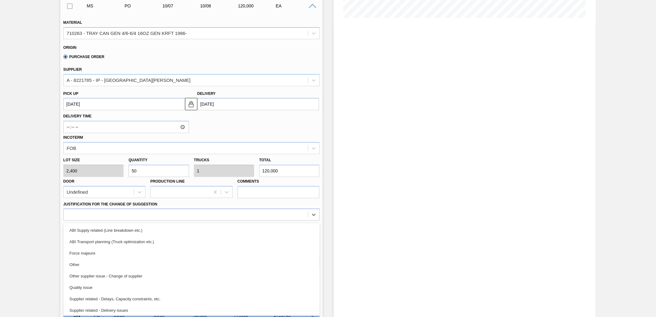
scroll to position [116, 0]
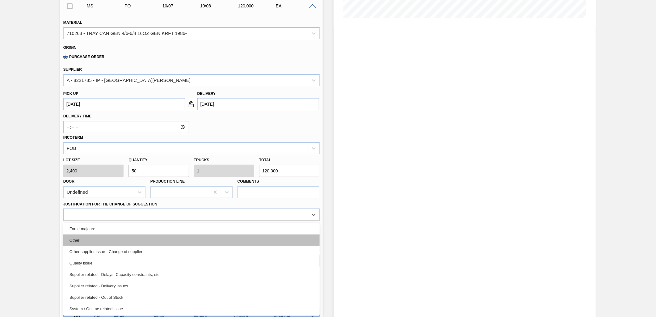
click at [230, 238] on div "Other" at bounding box center [191, 240] width 257 height 11
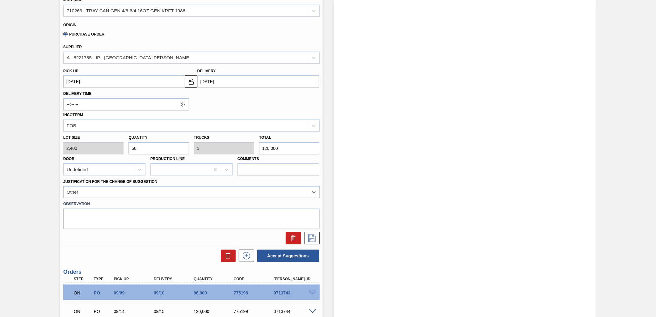
scroll to position [197, 0]
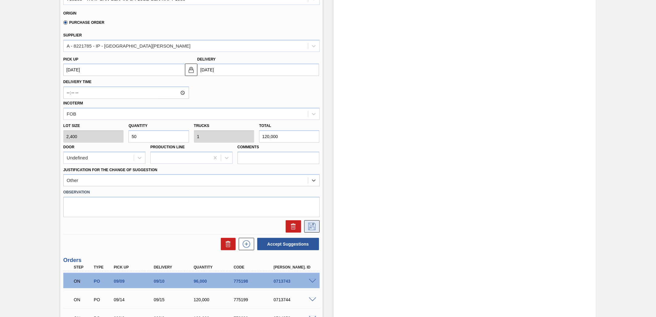
click at [311, 223] on icon at bounding box center [312, 226] width 10 height 7
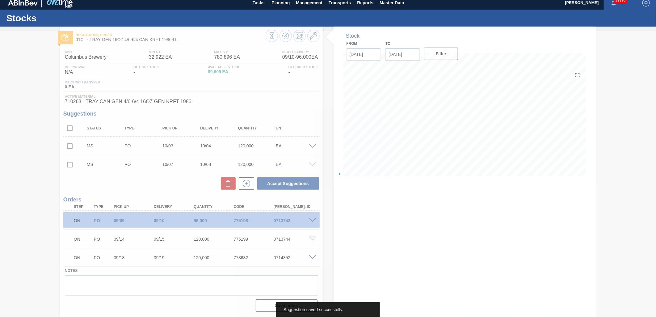
scroll to position [4, 0]
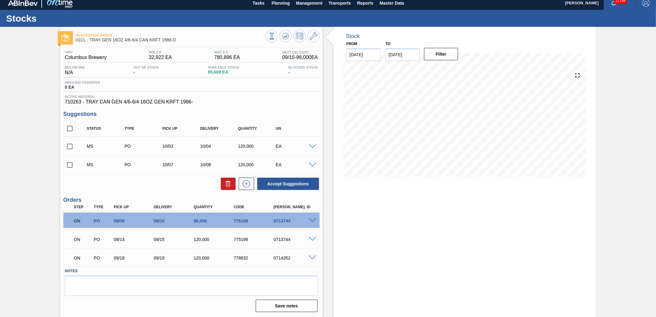
click at [69, 147] on input "checkbox" at bounding box center [69, 146] width 13 height 13
checkbox input "true"
click at [71, 167] on input "checkbox" at bounding box center [69, 165] width 13 height 13
checkbox input "true"
click at [294, 184] on button "Accept Suggestions" at bounding box center [288, 184] width 62 height 12
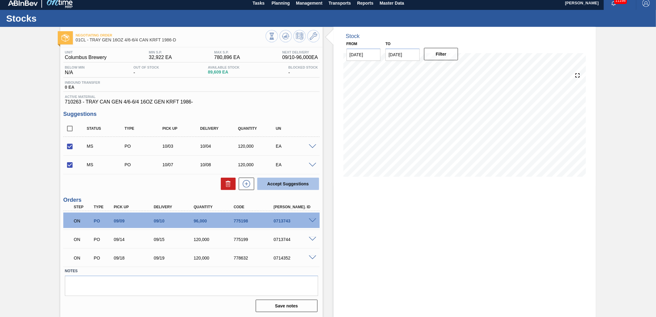
checkbox input "false"
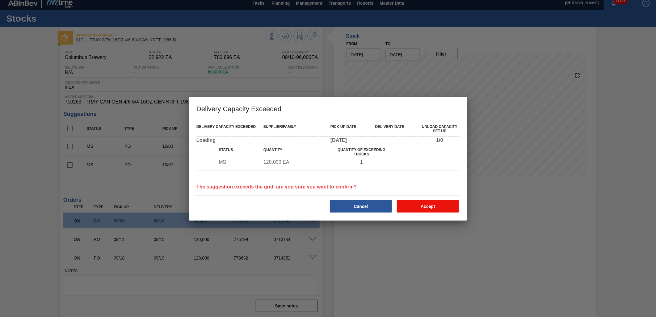
click at [421, 205] on button "Accept" at bounding box center [428, 206] width 62 height 12
